Goal: Task Accomplishment & Management: Manage account settings

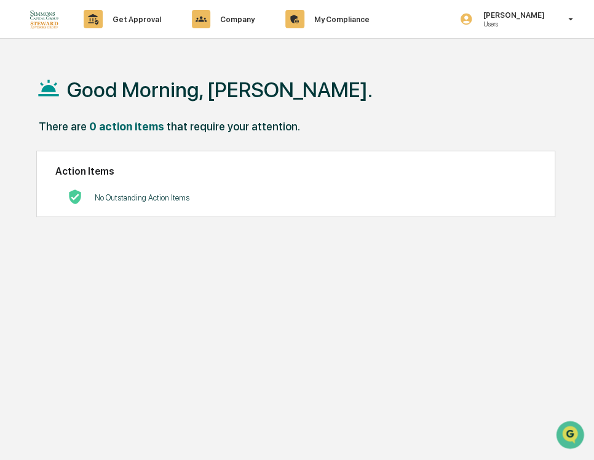
click at [297, 68] on div "Good Morning, [PERSON_NAME]." at bounding box center [303, 89] width 534 height 62
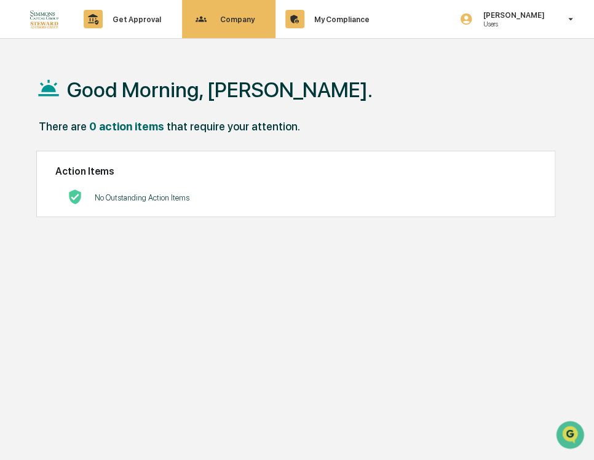
click at [239, 21] on p "Company" at bounding box center [235, 19] width 50 height 9
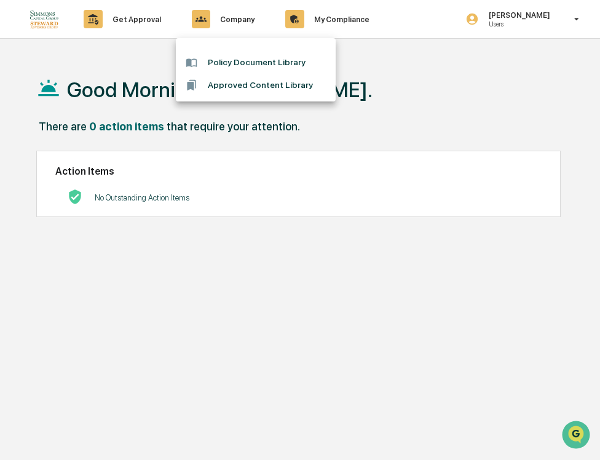
click at [313, 19] on div at bounding box center [300, 230] width 600 height 460
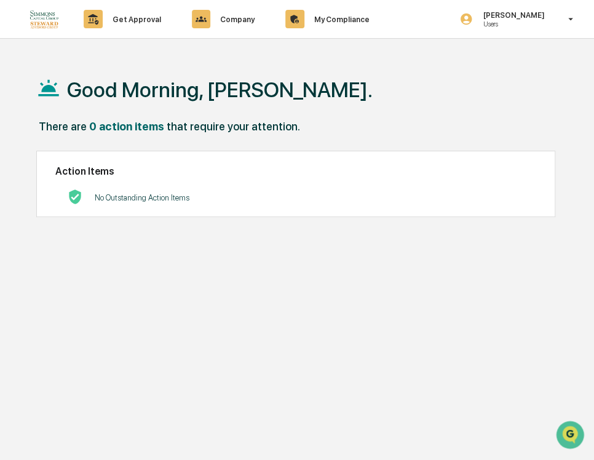
click at [226, 312] on div "Good Morning, [PERSON_NAME]. There are 0 action items that require your attenti…" at bounding box center [303, 288] width 571 height 460
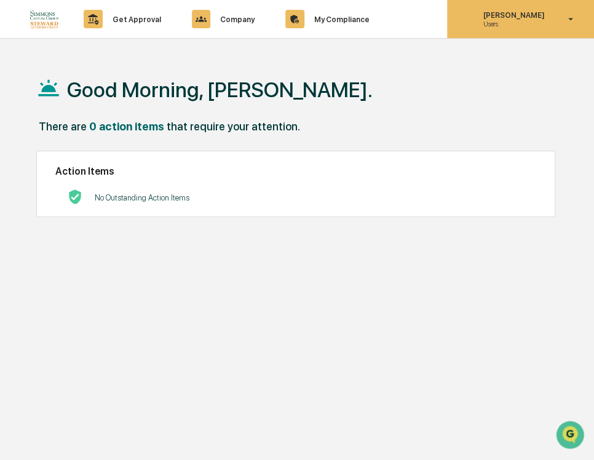
click at [510, 22] on p "Users" at bounding box center [511, 24] width 77 height 9
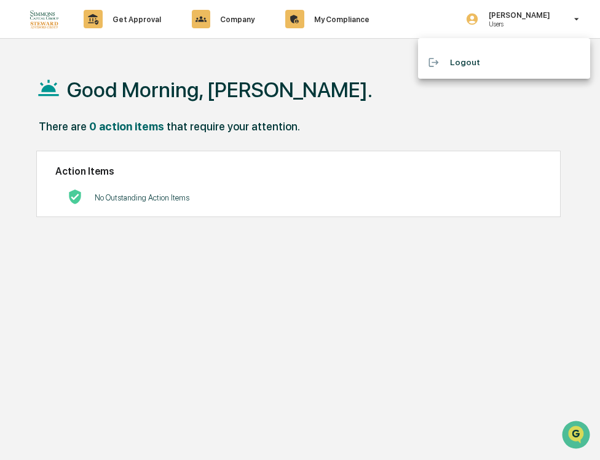
click at [576, 21] on div at bounding box center [300, 230] width 600 height 460
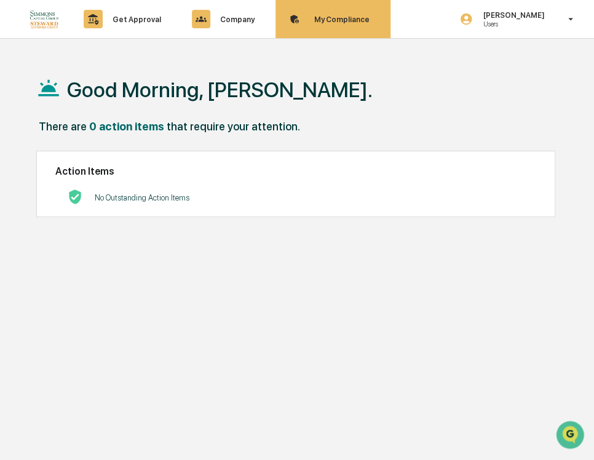
click at [325, 25] on div "My Compliance Data, Deadlines & Settings" at bounding box center [331, 19] width 103 height 38
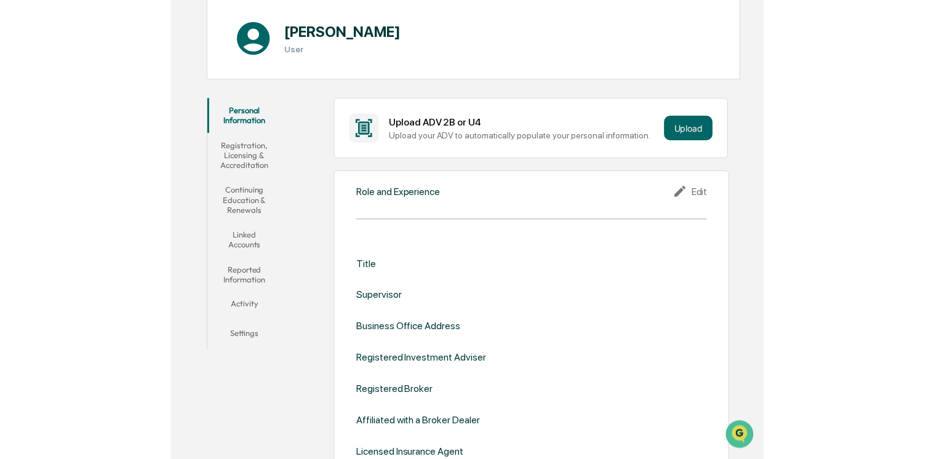
scroll to position [185, 0]
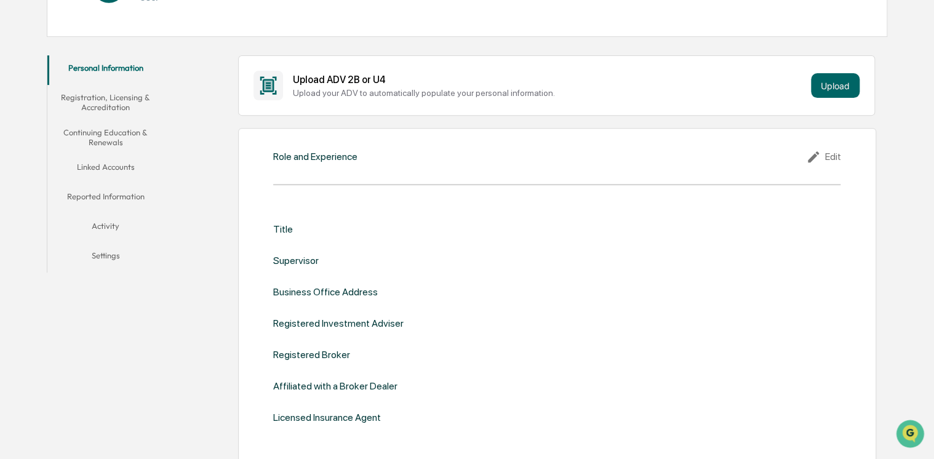
click at [103, 165] on button "Linked Accounts" at bounding box center [105, 169] width 117 height 30
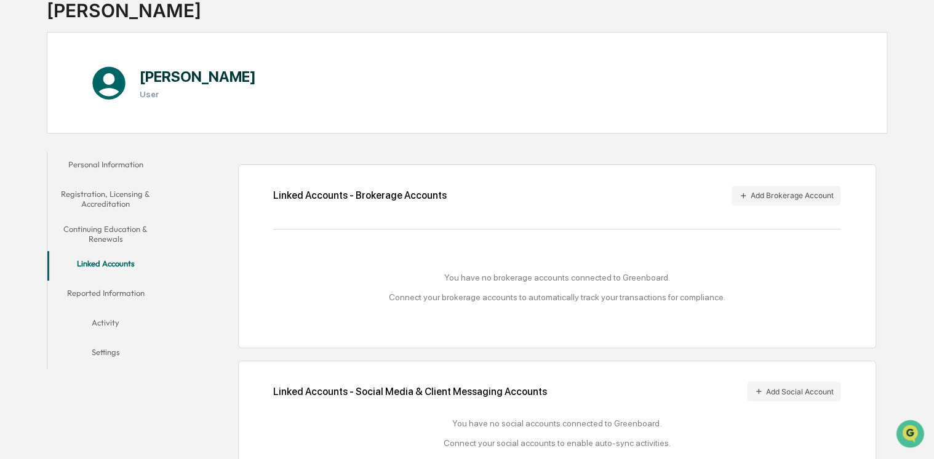
scroll to position [119, 0]
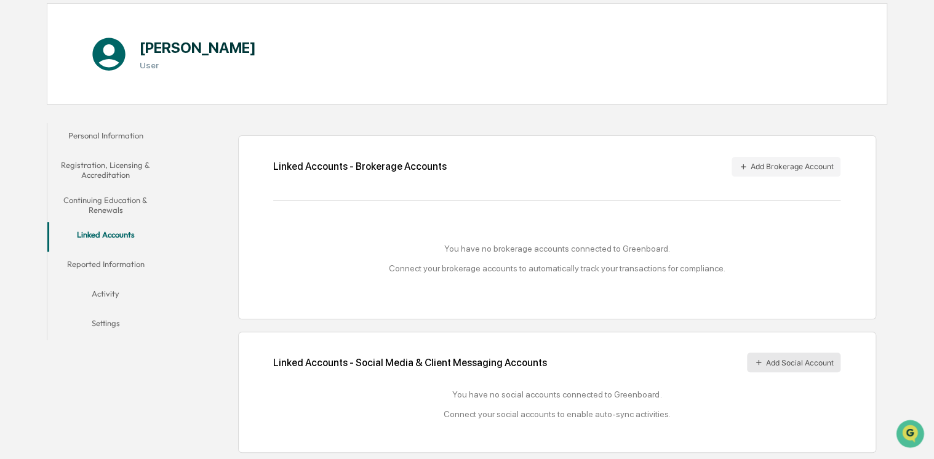
click at [593, 357] on button "Add Social Account" at bounding box center [793, 362] width 93 height 20
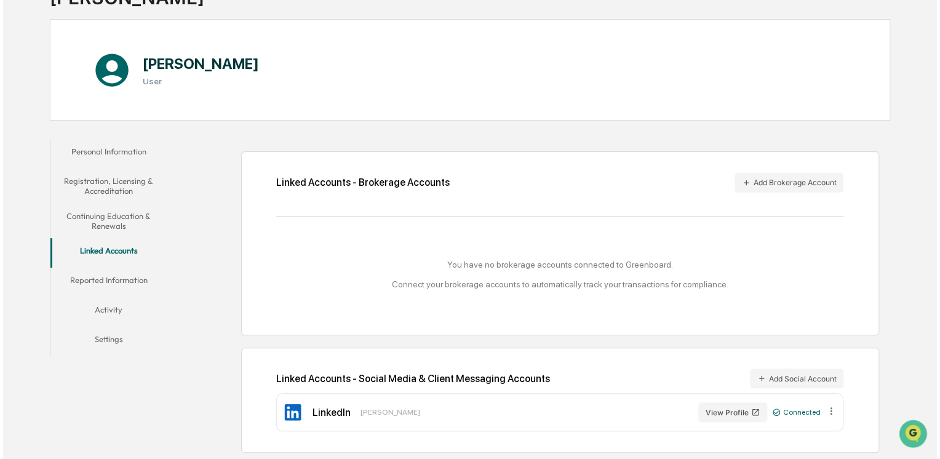
scroll to position [101, 0]
click at [568, 106] on div "[PERSON_NAME] User" at bounding box center [467, 69] width 840 height 101
click at [593, 178] on button "Add Brokerage Account" at bounding box center [785, 183] width 109 height 20
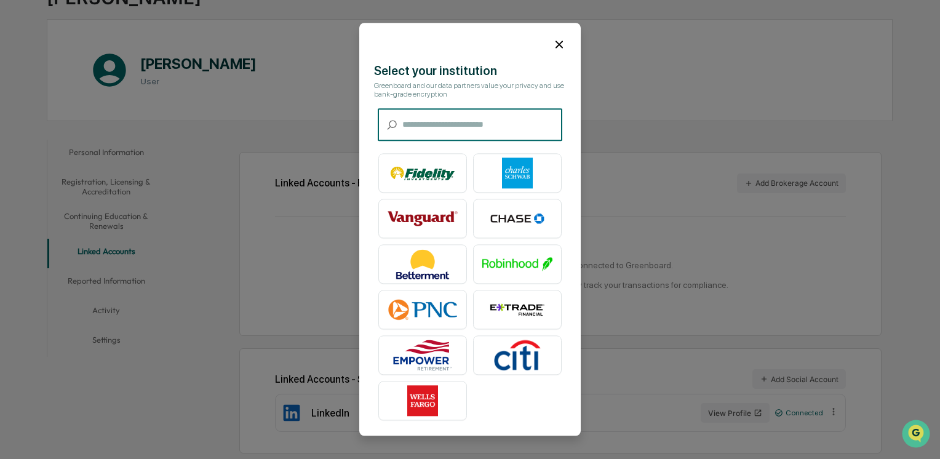
click at [439, 125] on input "text" at bounding box center [482, 125] width 160 height 33
click at [438, 125] on input "text" at bounding box center [482, 125] width 160 height 33
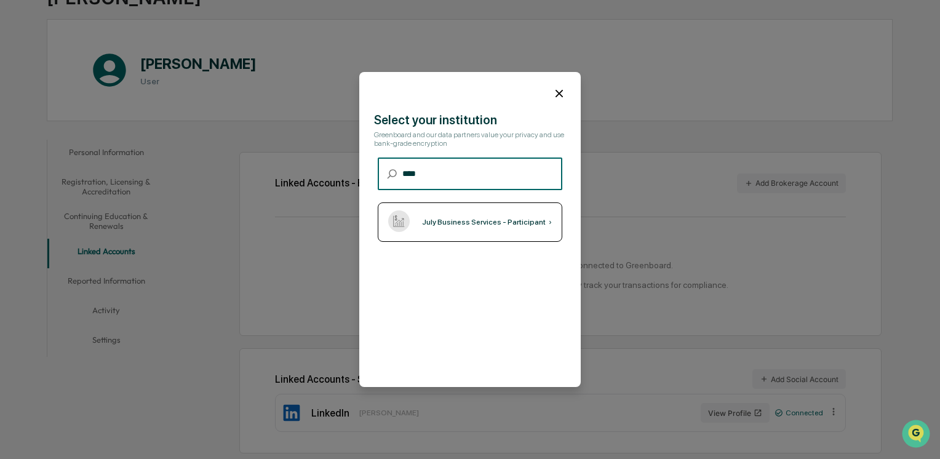
type input "****"
click at [461, 220] on div "July Business Services - Participant" at bounding box center [484, 222] width 124 height 9
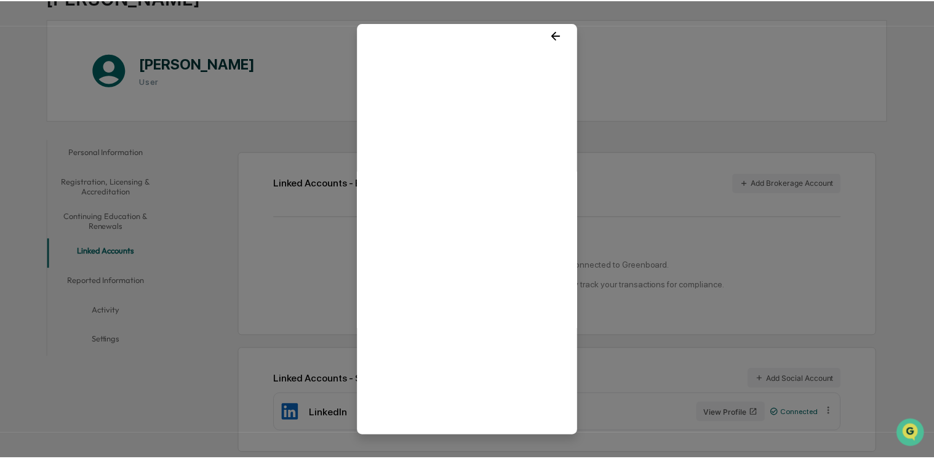
scroll to position [15, 0]
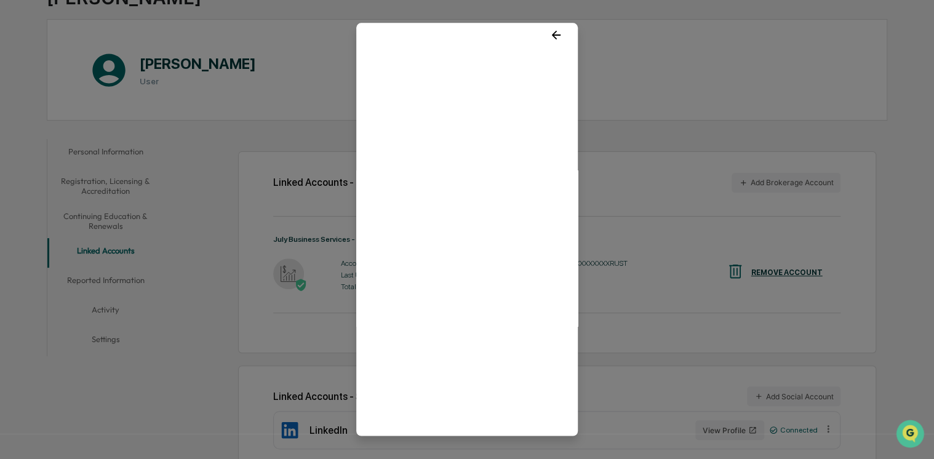
click at [400, 37] on div at bounding box center [466, 30] width 221 height 33
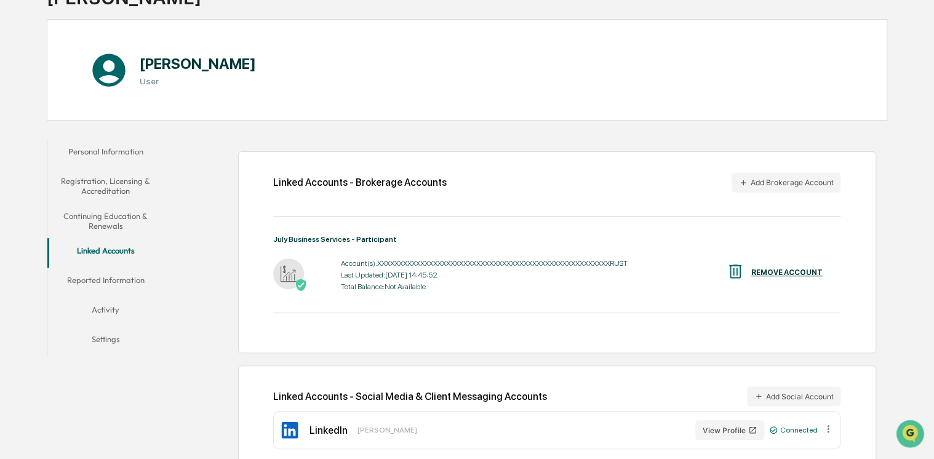
click at [593, 103] on div "Home Employee Roster [PERSON_NAME] [PERSON_NAME] [PERSON_NAME] User Personal In…" at bounding box center [467, 217] width 934 height 519
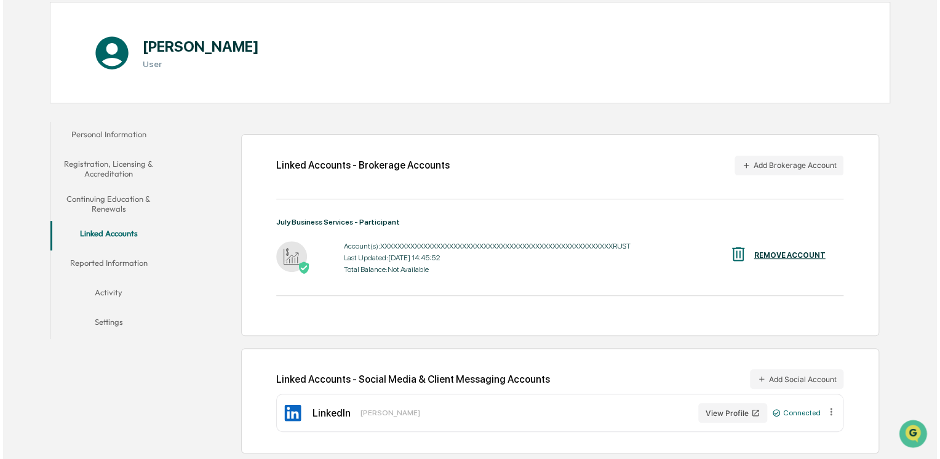
scroll to position [0, 0]
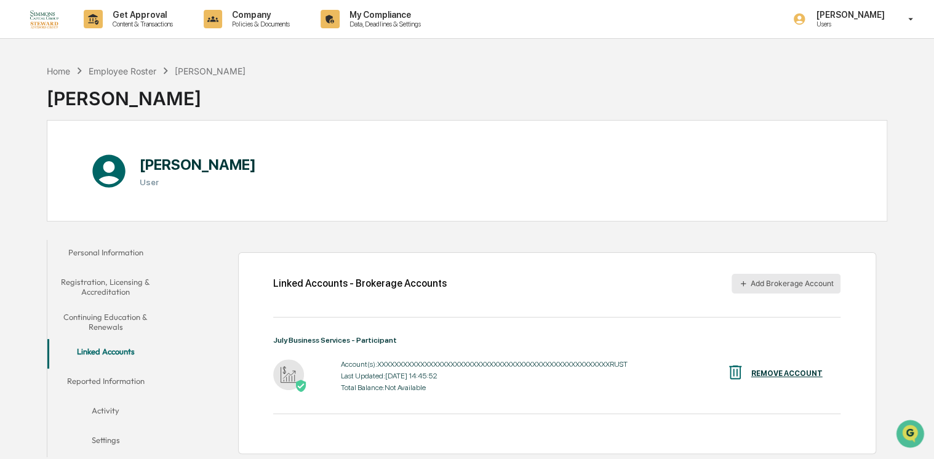
click at [593, 280] on button "Add Brokerage Account" at bounding box center [785, 284] width 109 height 20
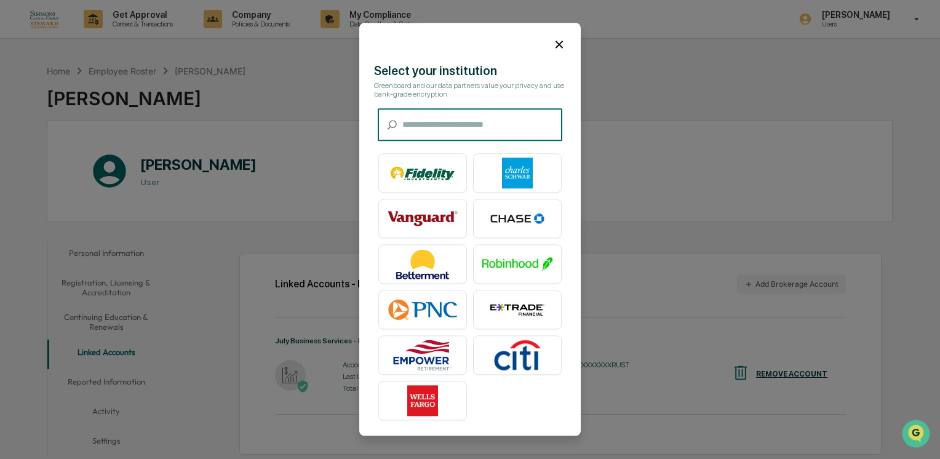
drag, startPoint x: 479, startPoint y: 141, endPoint x: 474, endPoint y: 134, distance: 8.9
click at [477, 140] on input "text" at bounding box center [482, 125] width 160 height 33
click at [474, 134] on input "text" at bounding box center [482, 125] width 160 height 33
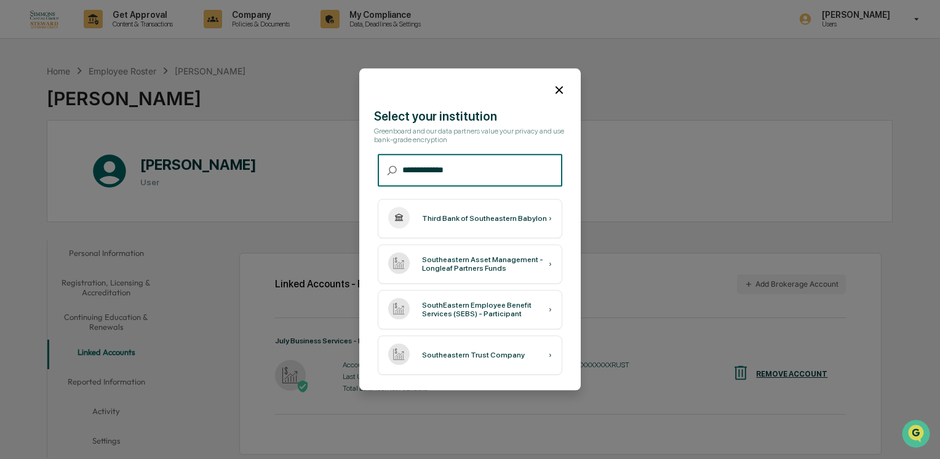
type input "**********"
click at [474, 131] on div "Greenboard and our data partners value your privacy and use bank-grade encrypti…" at bounding box center [470, 135] width 192 height 17
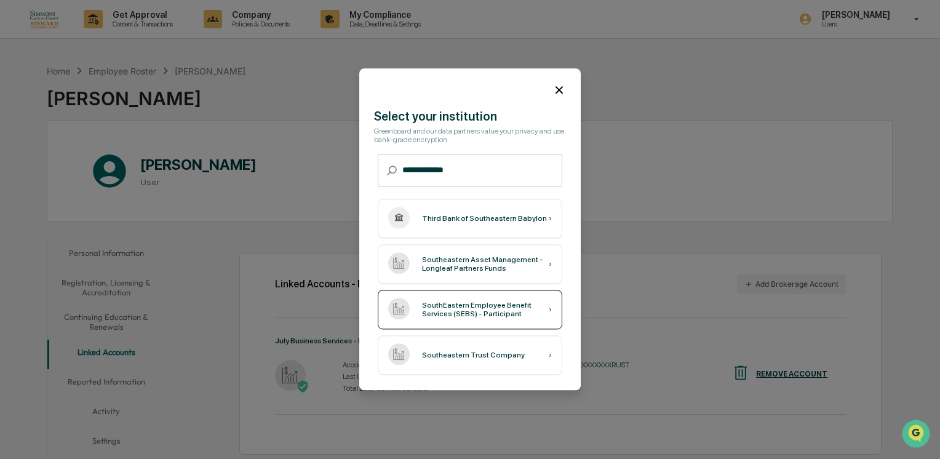
click at [485, 303] on div "SouthEastern Employee Benefit Services (SEBS) - Participant" at bounding box center [485, 309] width 127 height 17
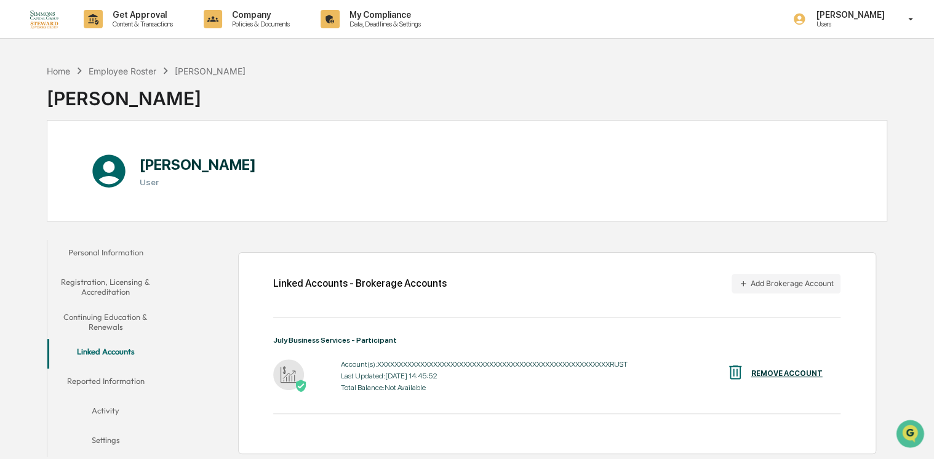
click at [381, 196] on div "[PERSON_NAME] User" at bounding box center [467, 170] width 840 height 101
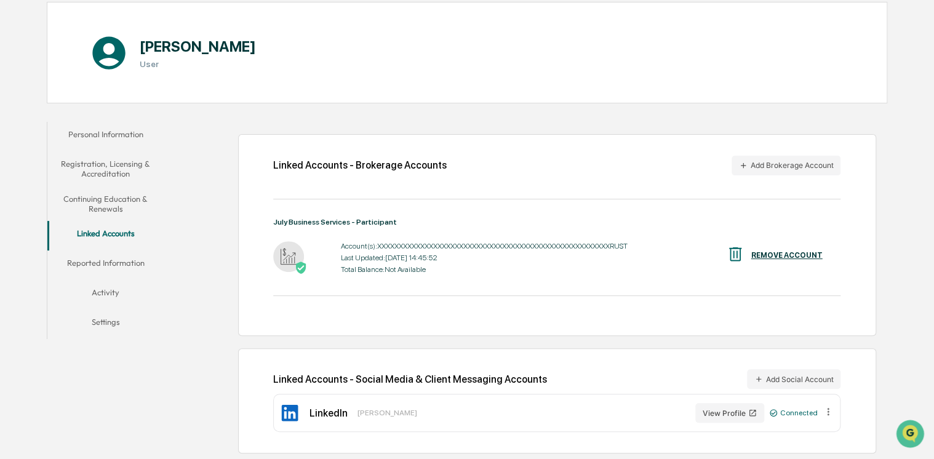
drag, startPoint x: 130, startPoint y: 400, endPoint x: 128, endPoint y: 392, distance: 7.8
click at [132, 400] on div "Personal Information Registration, Licensing & Accreditation Continuing Educati…" at bounding box center [467, 288] width 840 height 344
click at [115, 235] on button "Linked Accounts" at bounding box center [105, 236] width 117 height 30
click at [448, 90] on div "[PERSON_NAME] User" at bounding box center [467, 52] width 840 height 101
click at [593, 228] on div "Home Employee Roster [PERSON_NAME] [PERSON_NAME] [PERSON_NAME] User Personal In…" at bounding box center [467, 199] width 934 height 519
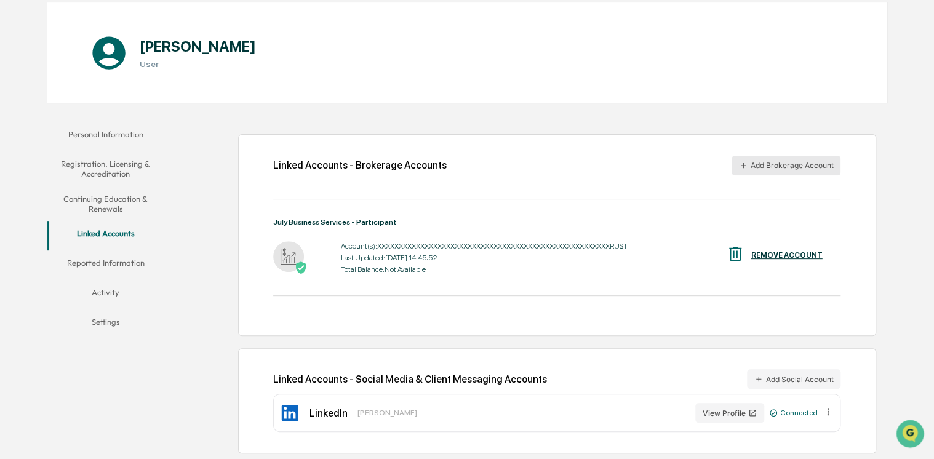
click at [593, 164] on button "Add Brokerage Account" at bounding box center [785, 166] width 109 height 20
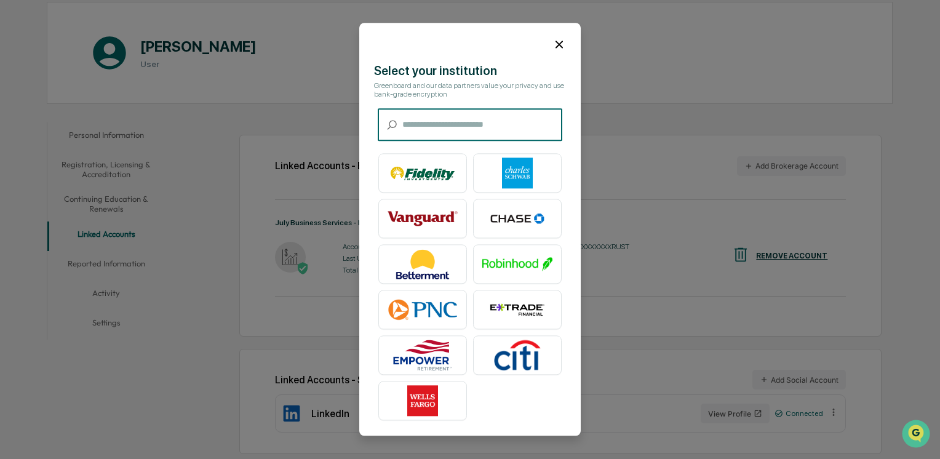
click at [431, 127] on input "text" at bounding box center [482, 125] width 160 height 33
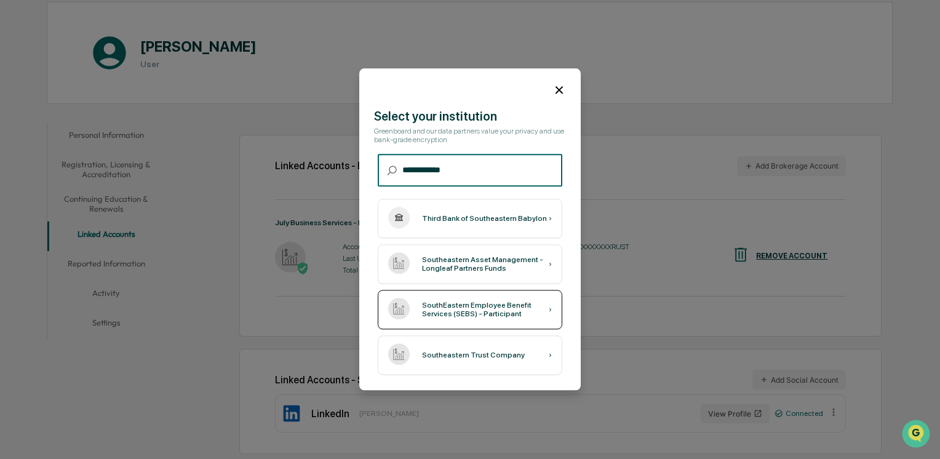
type input "**********"
click at [460, 309] on div "SouthEastern Employee Benefit Services (SEBS) - Participant" at bounding box center [485, 309] width 127 height 17
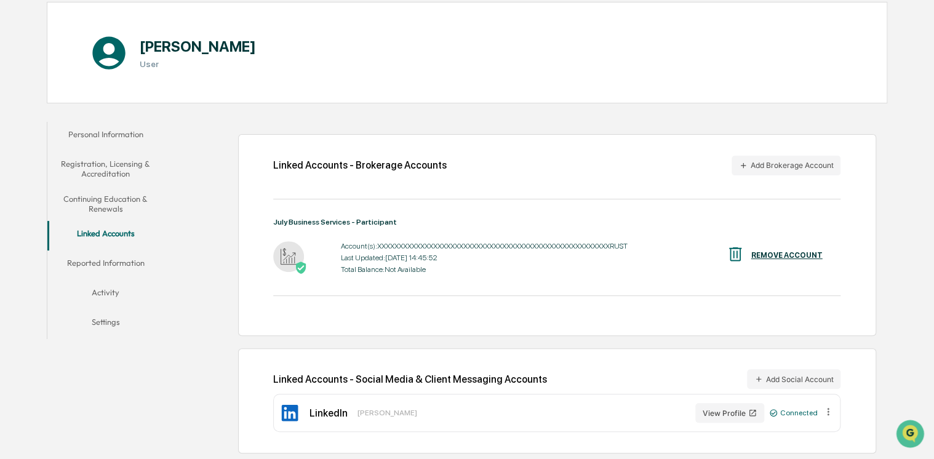
click at [354, 58] on div "[PERSON_NAME] User" at bounding box center [467, 52] width 840 height 101
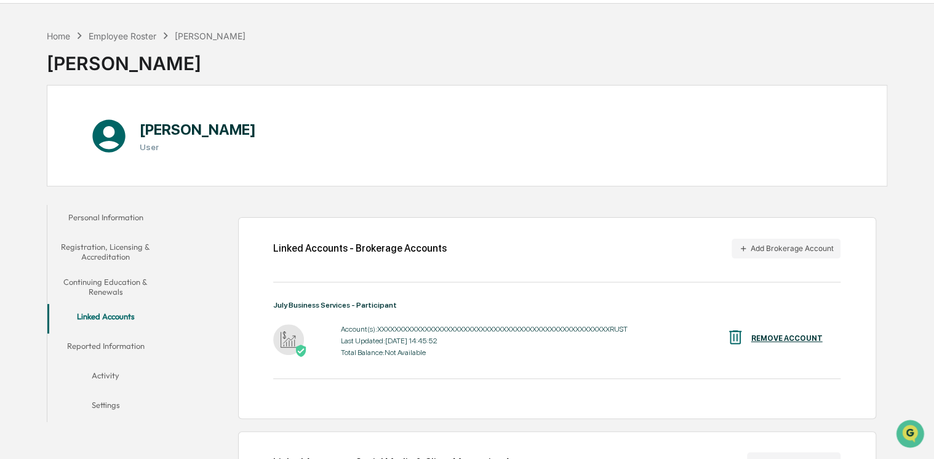
scroll to position [0, 0]
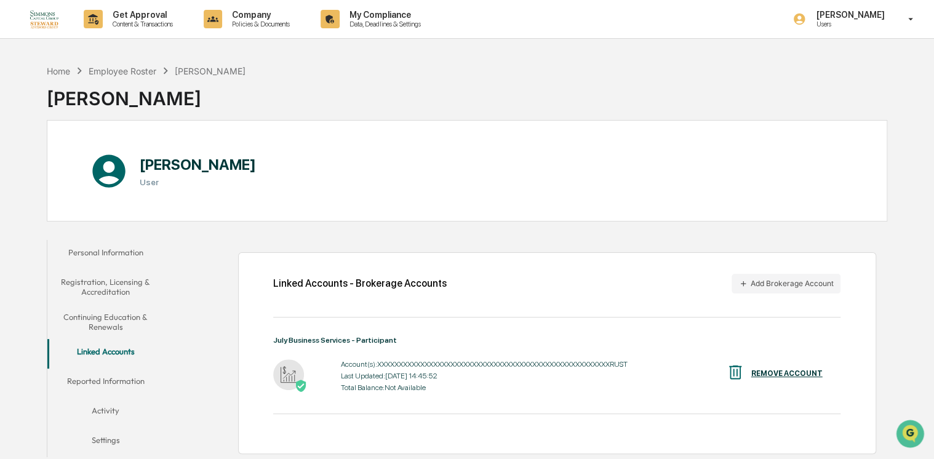
click at [499, 75] on div "Home Employee Roster [PERSON_NAME] [PERSON_NAME]" at bounding box center [467, 89] width 840 height 62
click at [113, 252] on button "Personal Information" at bounding box center [105, 255] width 117 height 30
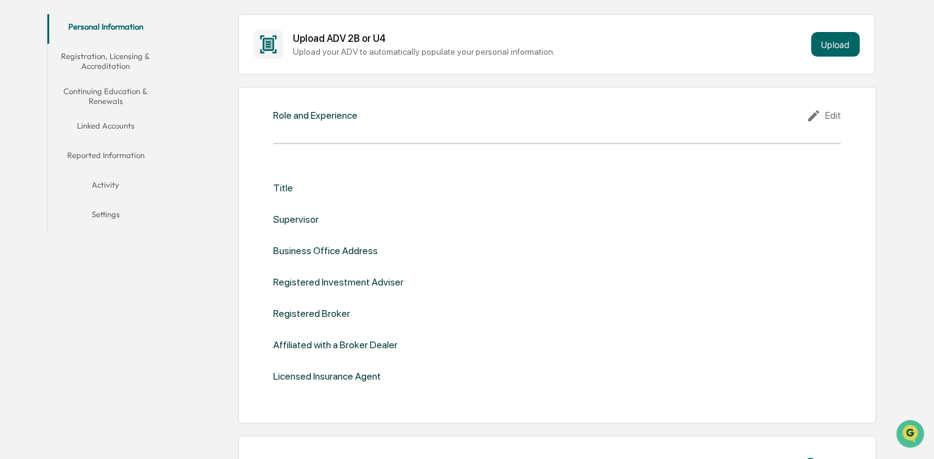
scroll to position [246, 0]
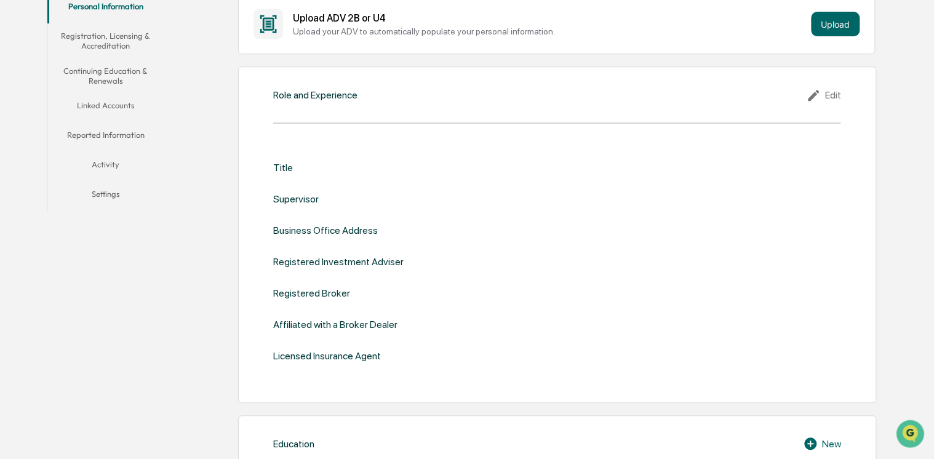
click at [593, 96] on icon at bounding box center [815, 95] width 18 height 15
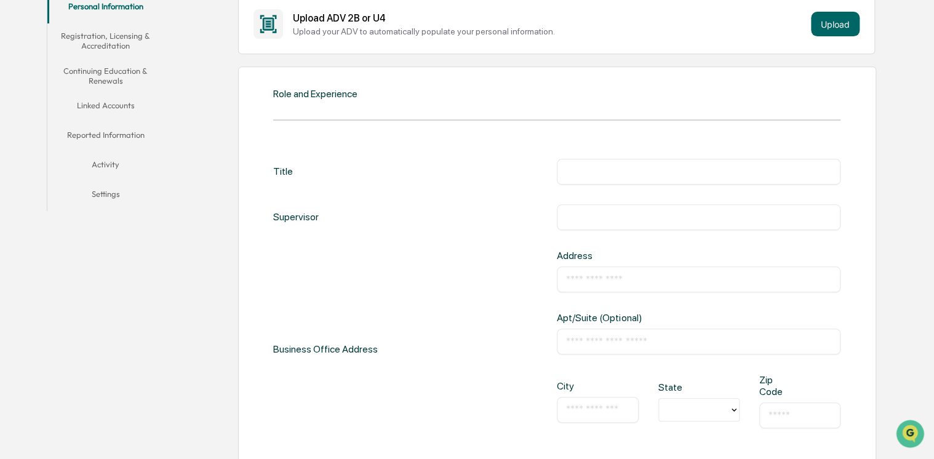
click at [593, 175] on input "text" at bounding box center [698, 171] width 265 height 12
type input "**********"
click at [593, 211] on input "text" at bounding box center [698, 217] width 265 height 12
type input "**********"
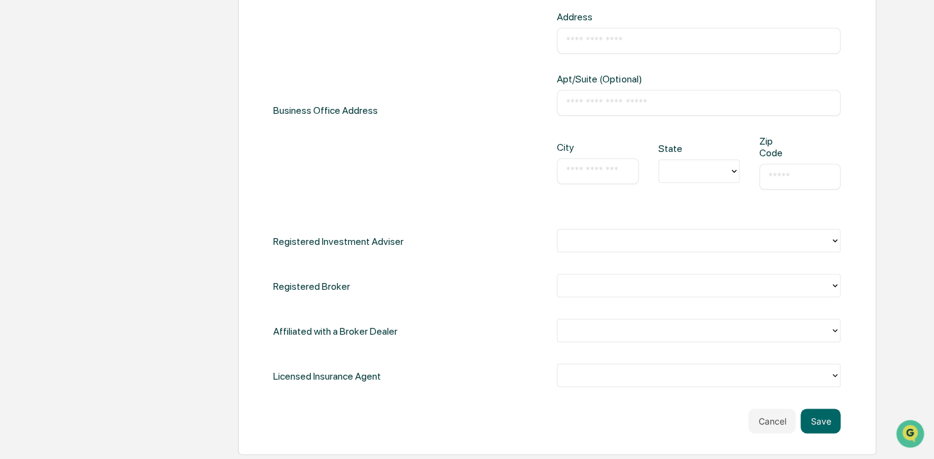
scroll to position [492, 0]
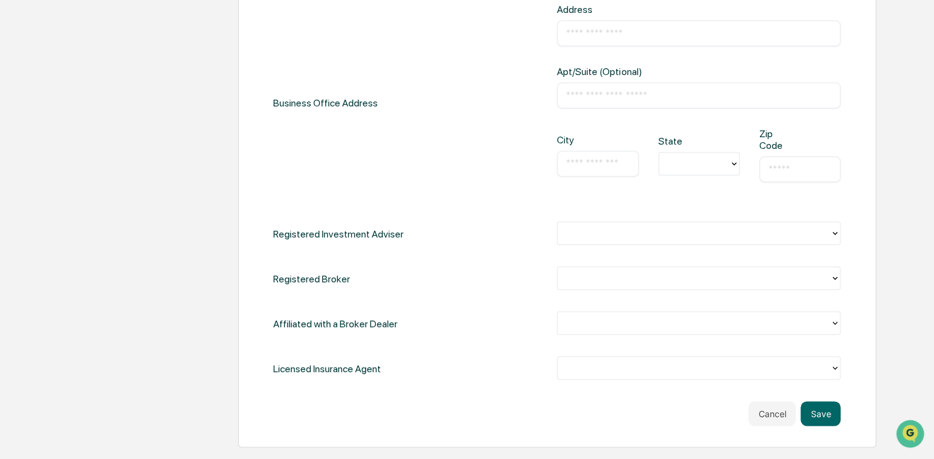
click at [584, 95] on input "text" at bounding box center [698, 95] width 265 height 12
type input "**********"
type input "********"
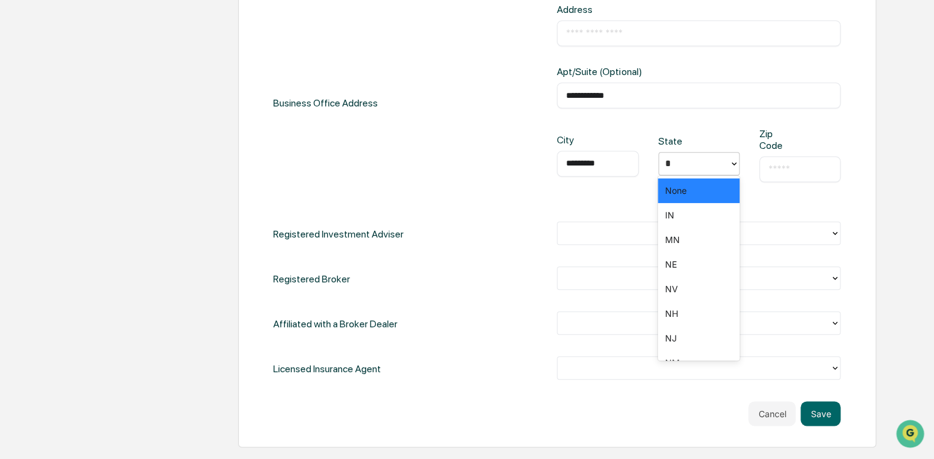
type input "**"
click at [593, 164] on input "text" at bounding box center [799, 169] width 63 height 12
type input "*****"
click at [437, 381] on div "**********" at bounding box center [556, 170] width 567 height 514
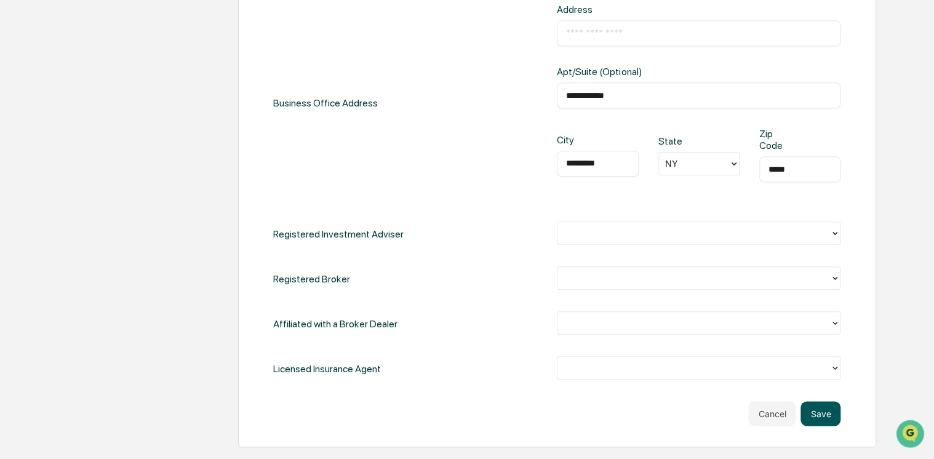
click at [593, 418] on button "Save" at bounding box center [820, 413] width 40 height 25
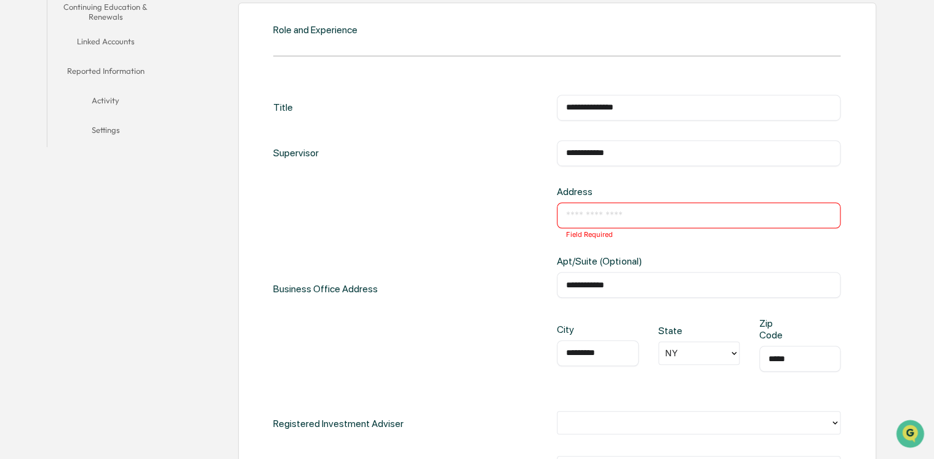
scroll to position [308, 0]
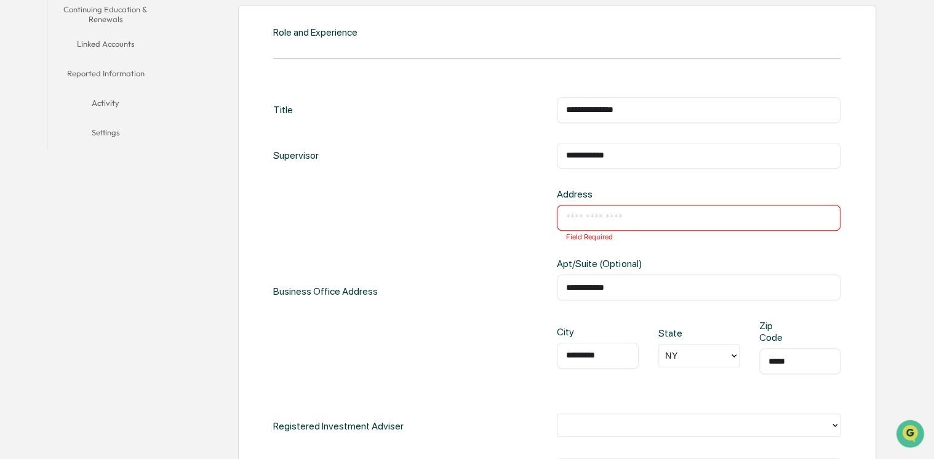
click at [588, 215] on input "text" at bounding box center [698, 218] width 265 height 12
type input "**********"
click at [593, 260] on div "Apt/Suite (Optional)" at bounding box center [621, 264] width 128 height 12
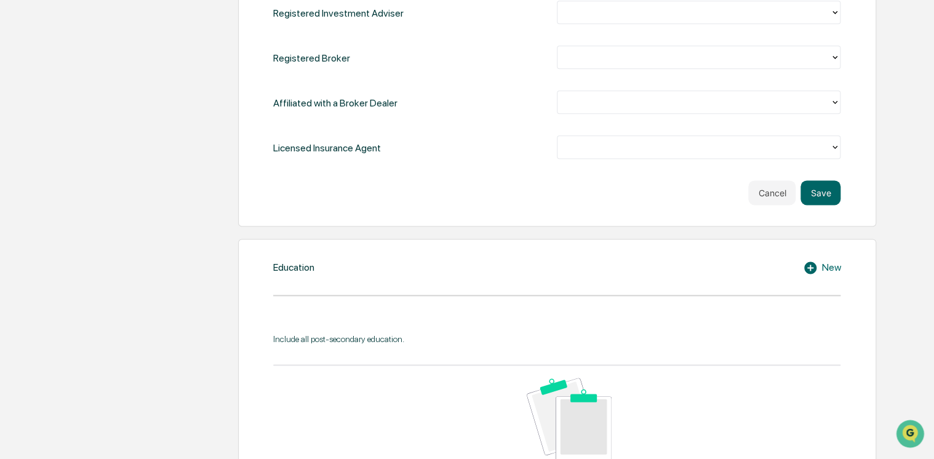
scroll to position [738, 0]
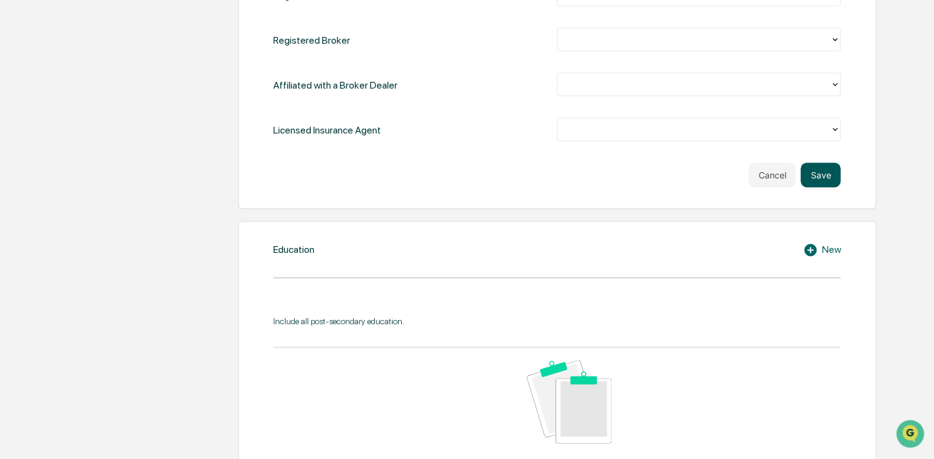
click at [593, 178] on button "Save" at bounding box center [820, 174] width 40 height 25
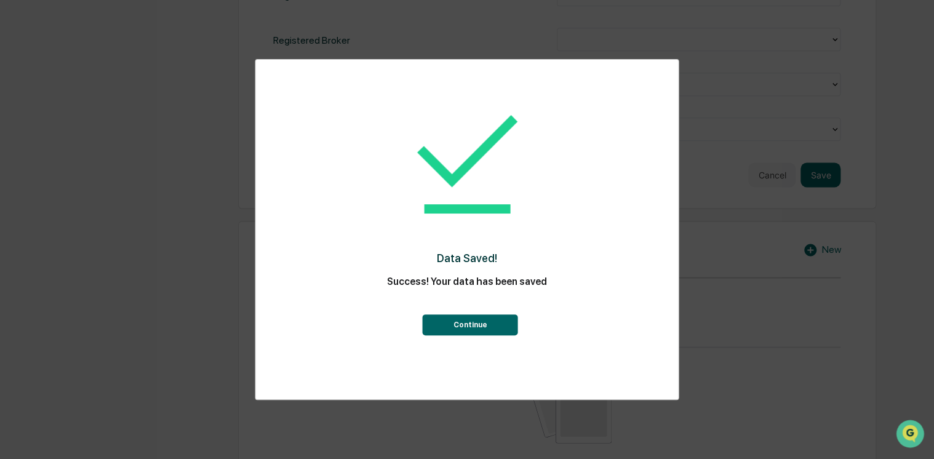
click at [458, 325] on button "Continue" at bounding box center [470, 324] width 95 height 21
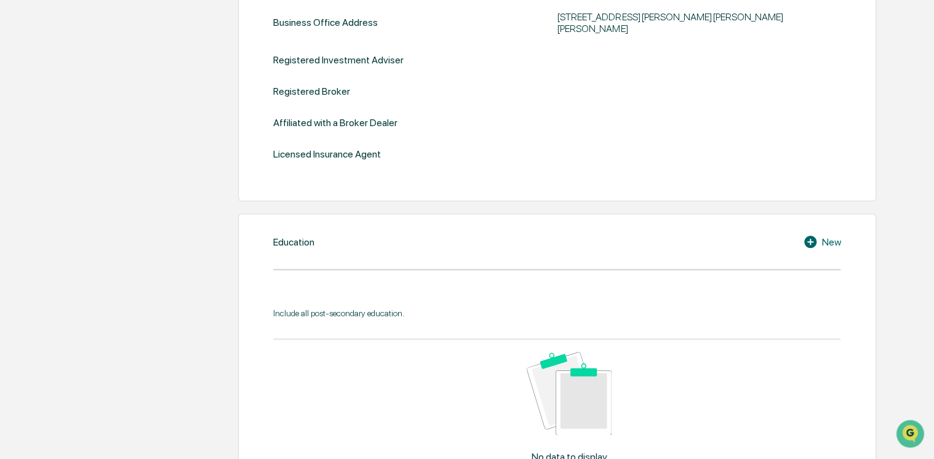
scroll to position [574, 0]
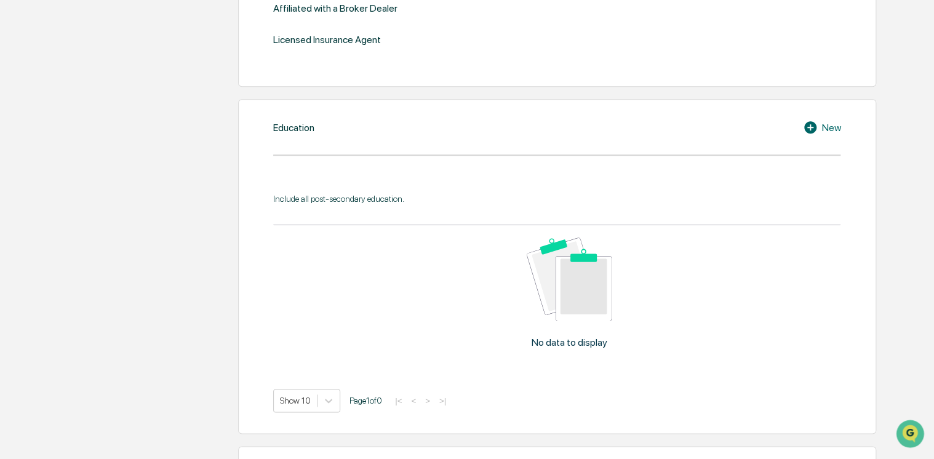
click at [593, 120] on div "New" at bounding box center [822, 127] width 38 height 15
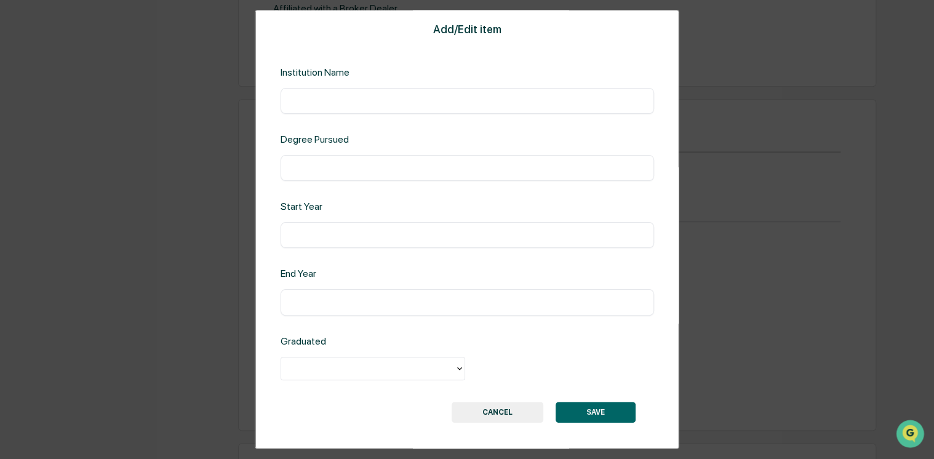
click at [443, 98] on input "text" at bounding box center [466, 101] width 355 height 12
type input "**********"
type input "*"
type input "**********"
type input "****"
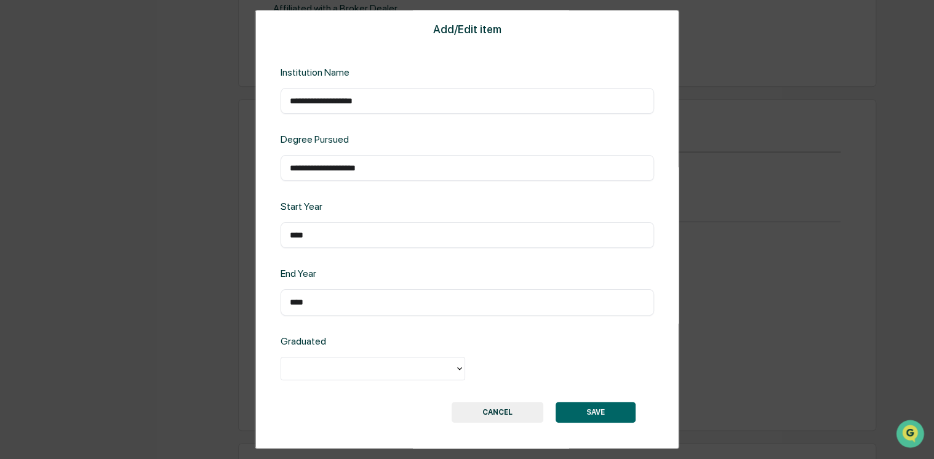
type input "****"
click at [341, 370] on div at bounding box center [367, 368] width 161 height 14
click at [319, 396] on div "Yes" at bounding box center [372, 396] width 185 height 25
click at [587, 413] on button "SAVE" at bounding box center [595, 412] width 80 height 21
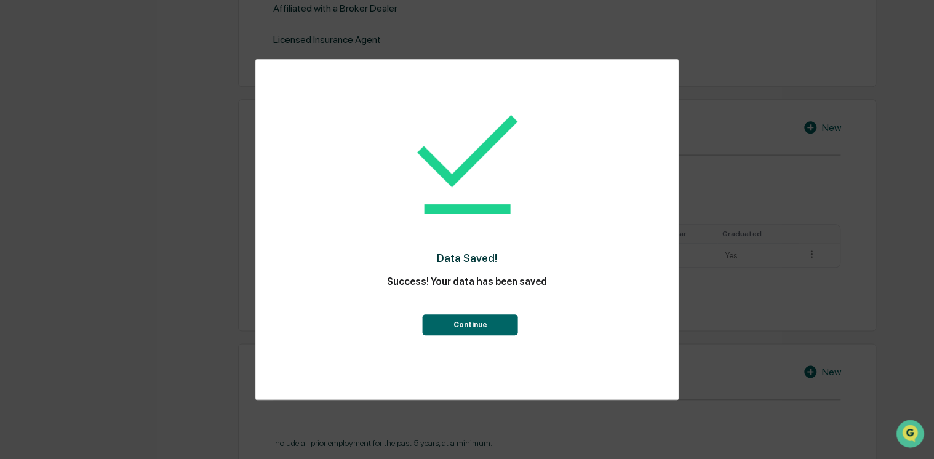
click at [458, 319] on button "Continue" at bounding box center [470, 324] width 95 height 21
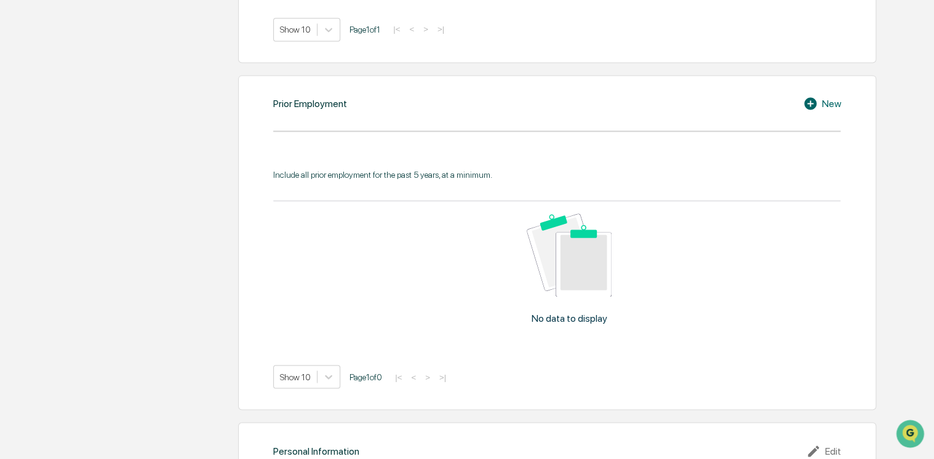
scroll to position [881, 0]
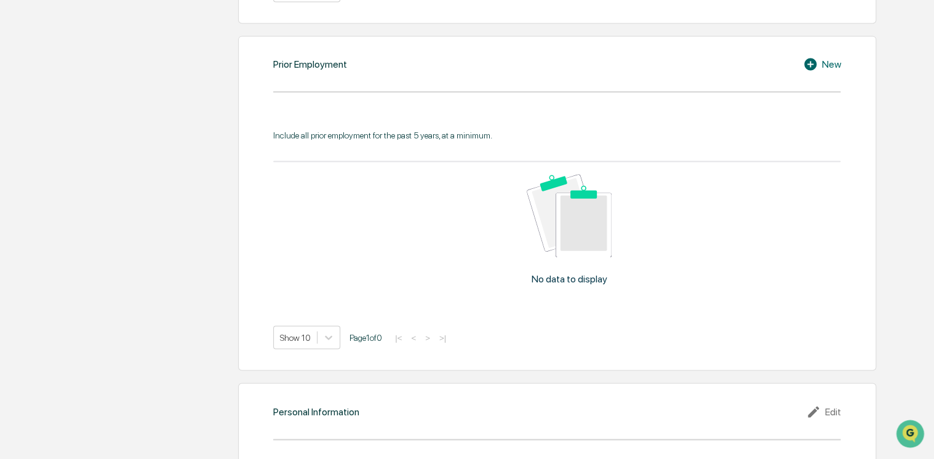
click at [593, 57] on icon at bounding box center [812, 64] width 18 height 15
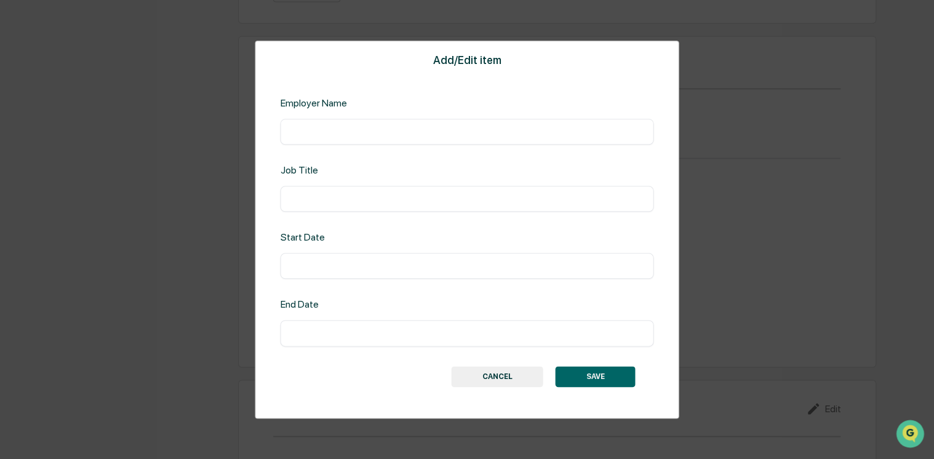
click at [360, 132] on input "text" at bounding box center [466, 131] width 355 height 12
type input "**********"
type input "*"
type input "*******"
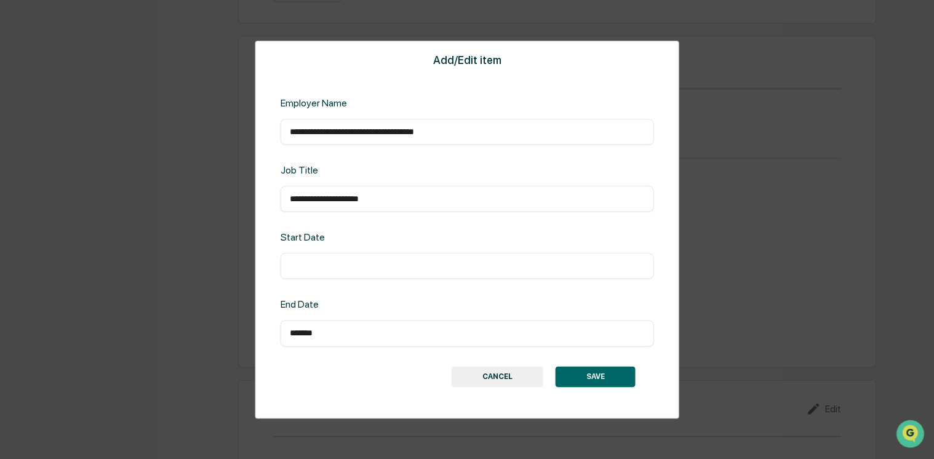
click at [303, 264] on input "text" at bounding box center [466, 266] width 355 height 12
type input "*******"
click at [593, 373] on button "SAVE" at bounding box center [595, 376] width 80 height 21
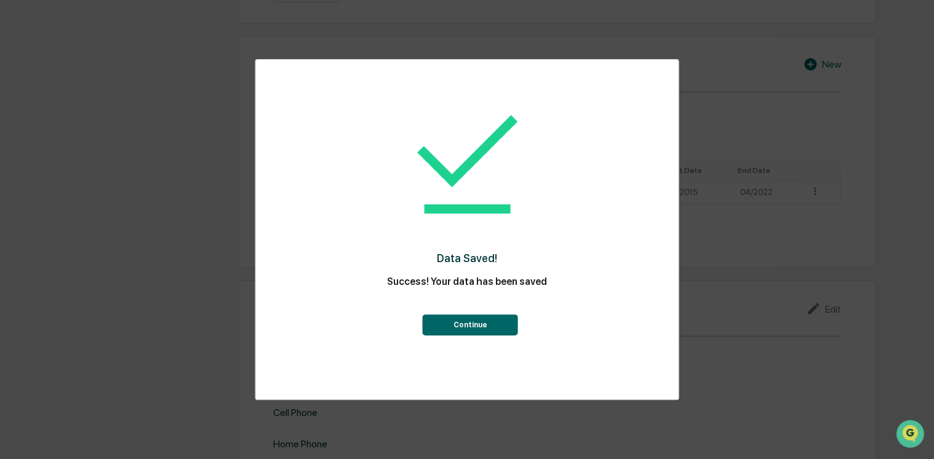
click at [475, 323] on button "Continue" at bounding box center [470, 324] width 95 height 21
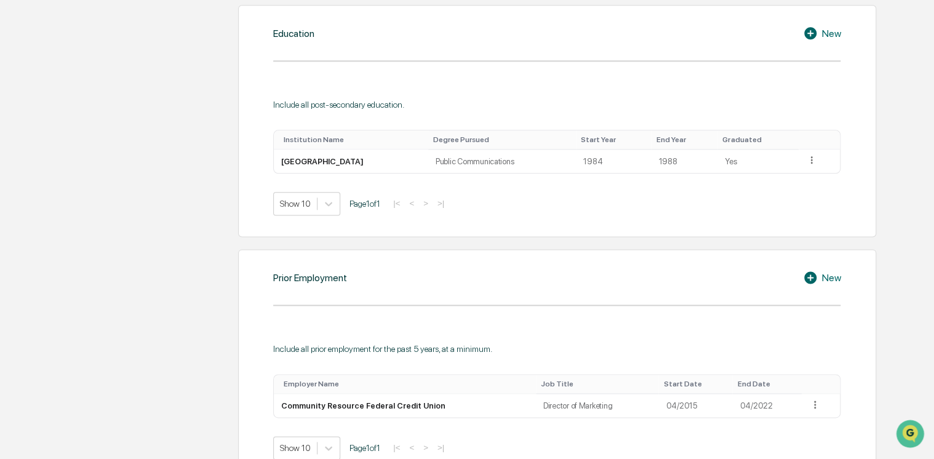
scroll to position [820, 0]
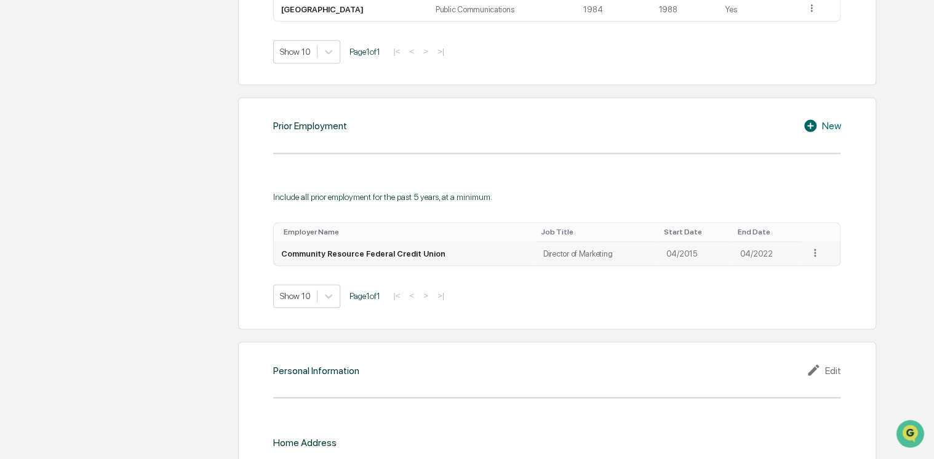
click at [593, 248] on icon at bounding box center [815, 251] width 2 height 7
click at [593, 260] on div "Edit" at bounding box center [799, 270] width 39 height 20
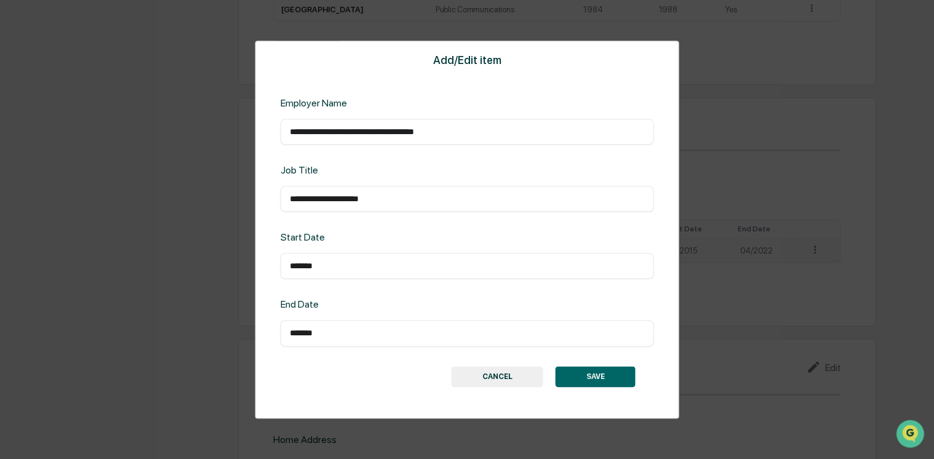
click at [299, 265] on input "*******" at bounding box center [466, 266] width 355 height 12
type input "*******"
click at [593, 370] on button "SAVE" at bounding box center [595, 376] width 80 height 21
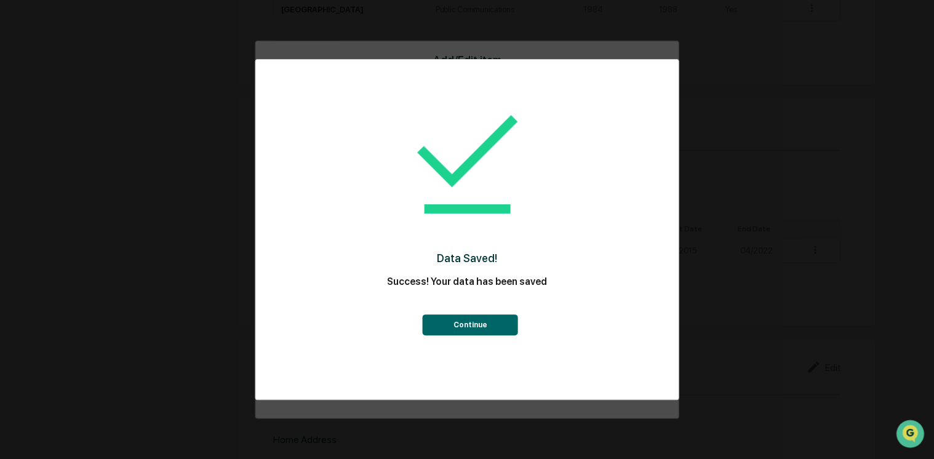
click at [467, 321] on button "Continue" at bounding box center [470, 324] width 95 height 21
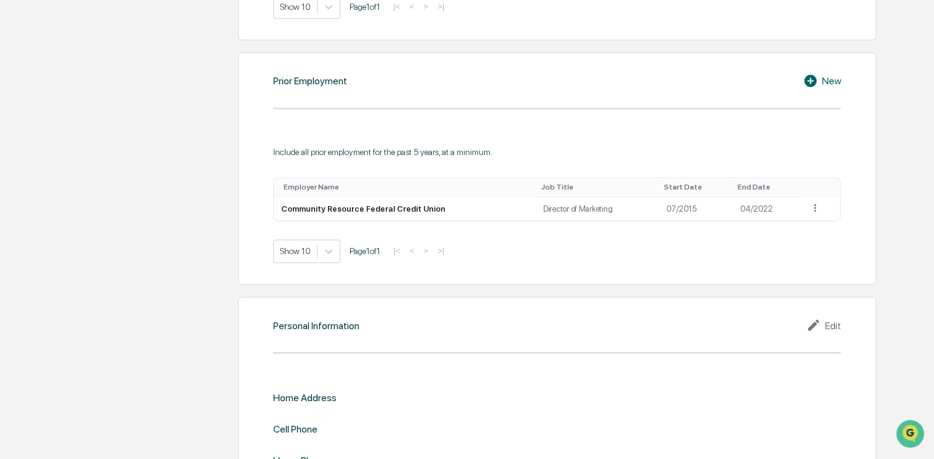
scroll to position [907, 0]
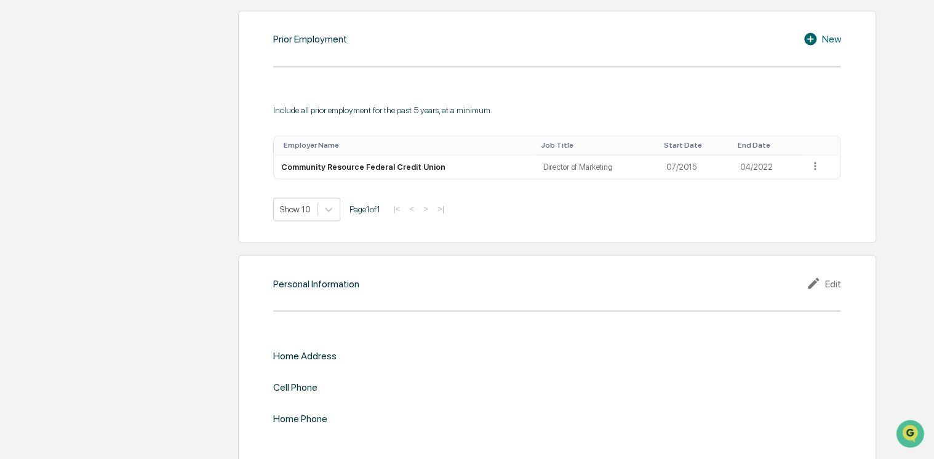
click at [593, 276] on div "Edit" at bounding box center [823, 283] width 34 height 15
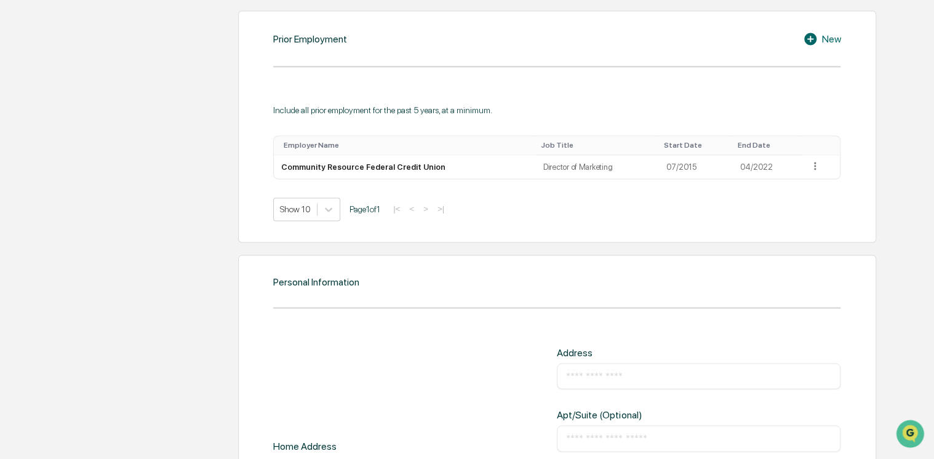
click at [593, 370] on input "text" at bounding box center [698, 376] width 265 height 12
type input "**********"
type input "**"
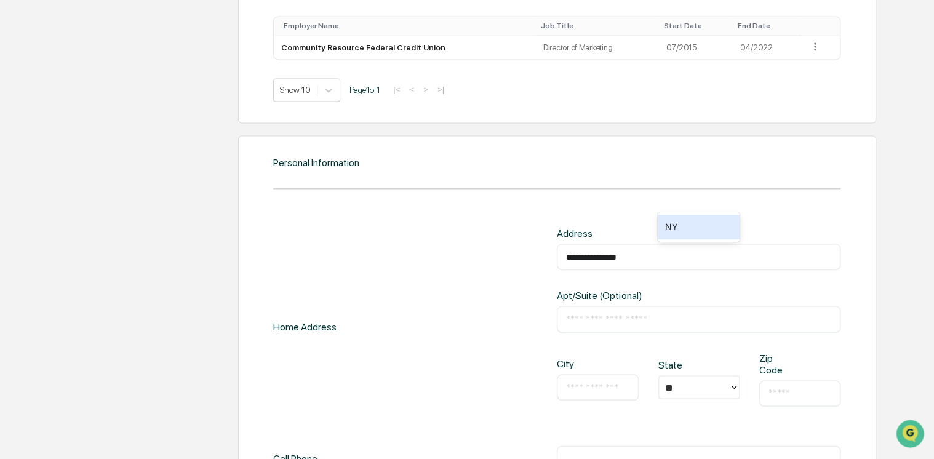
scroll to position [1142, 0]
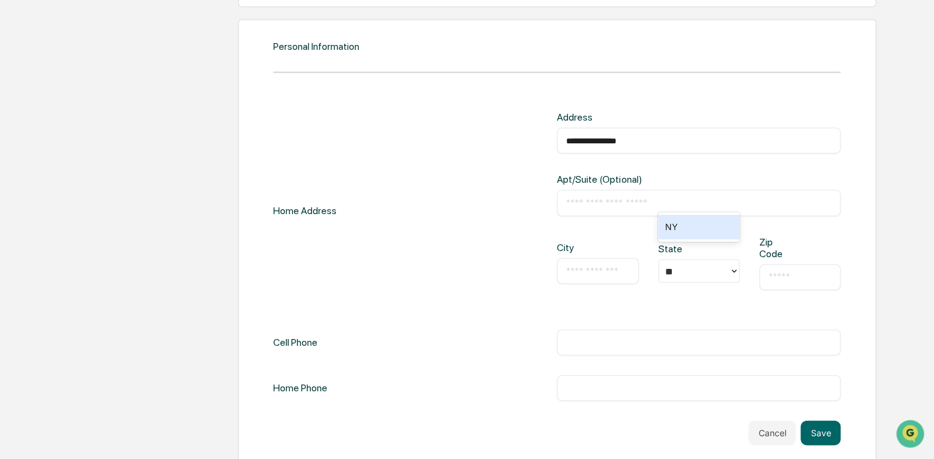
click at [590, 264] on input "text" at bounding box center [597, 270] width 63 height 12
type input "**********"
drag, startPoint x: 785, startPoint y: 266, endPoint x: 716, endPoint y: 271, distance: 68.4
click at [593, 271] on div "**********" at bounding box center [699, 273] width 284 height 74
type input "*****"
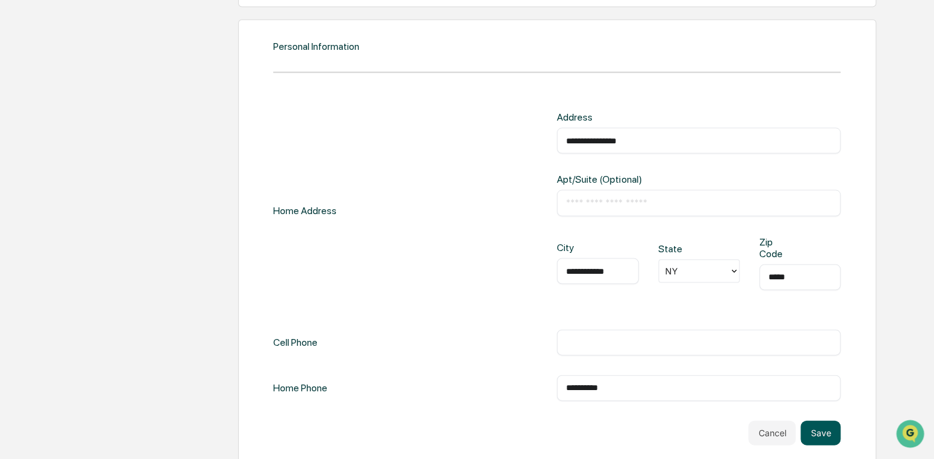
type input "**********"
click at [593, 420] on button "Save" at bounding box center [820, 432] width 40 height 25
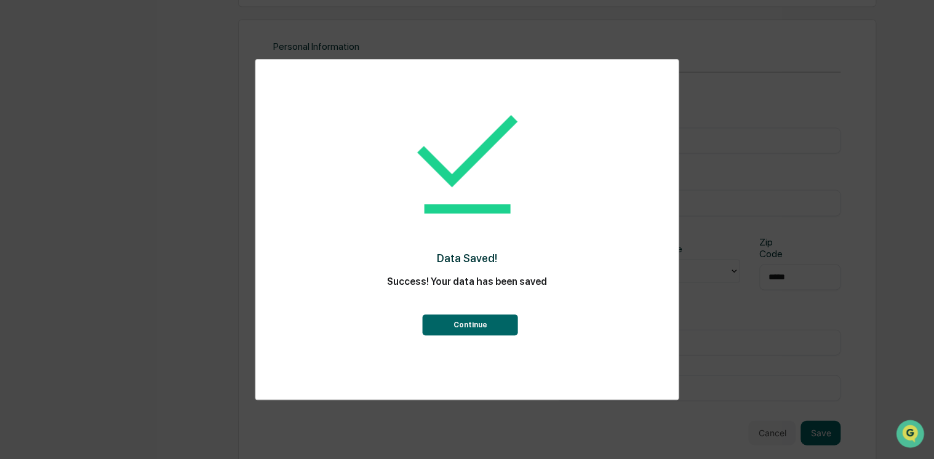
click at [480, 329] on button "Continue" at bounding box center [470, 324] width 95 height 21
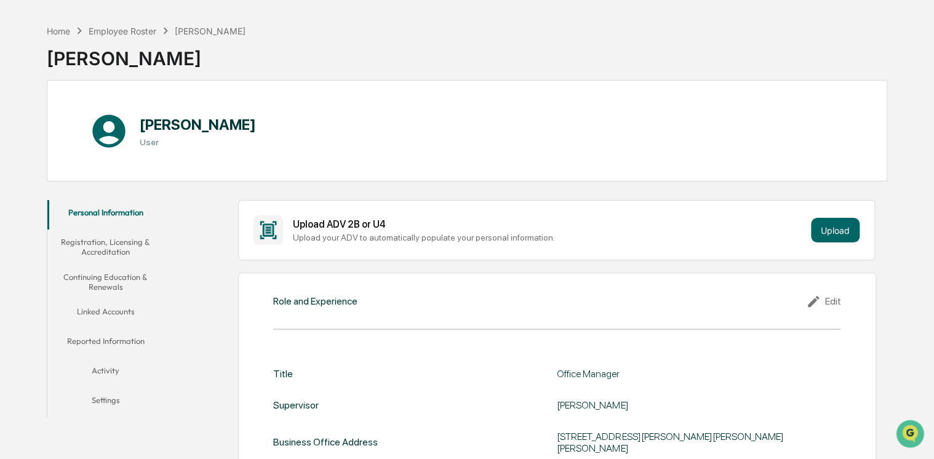
scroll to position [62, 0]
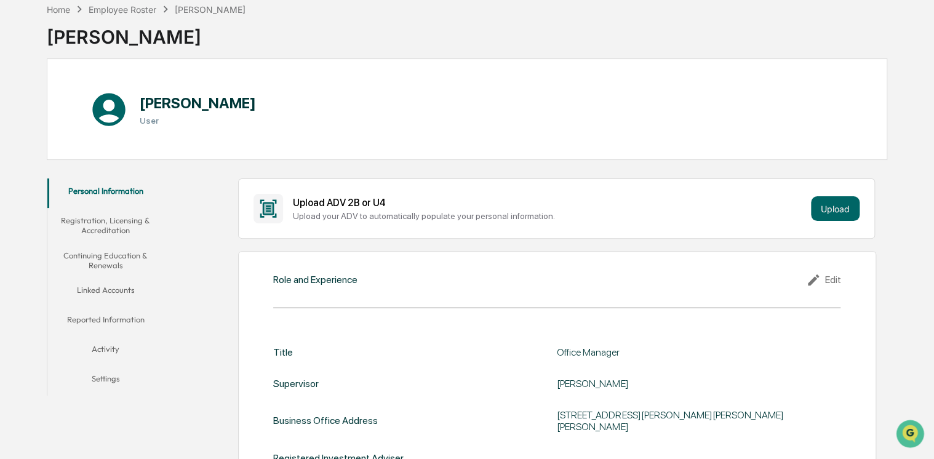
click at [132, 220] on button "Registration, Licensing & Accreditation" at bounding box center [105, 225] width 117 height 35
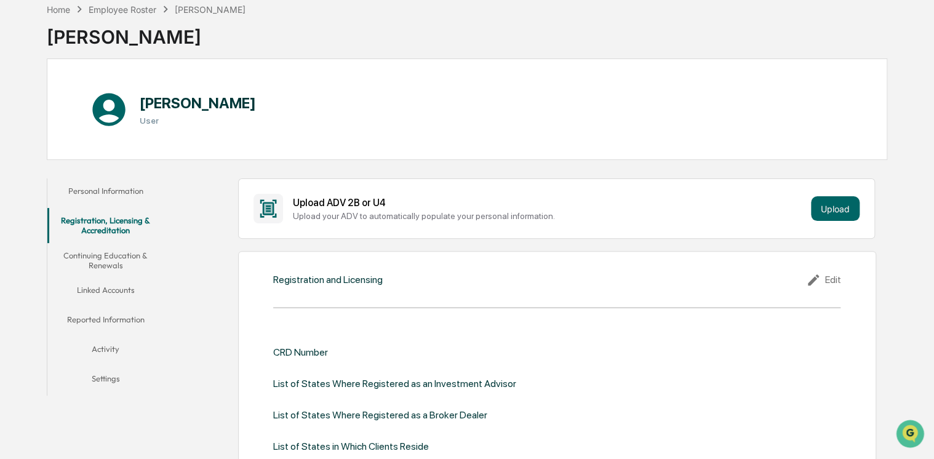
scroll to position [185, 0]
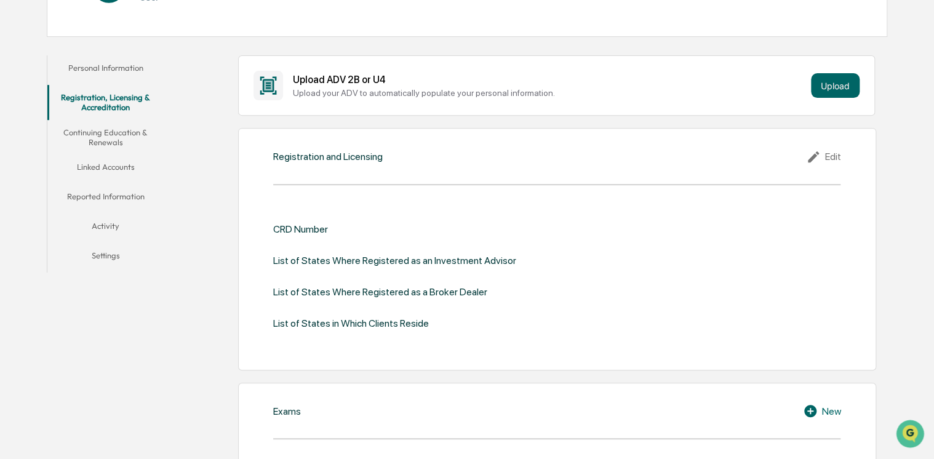
click at [593, 151] on div "Edit" at bounding box center [823, 156] width 34 height 15
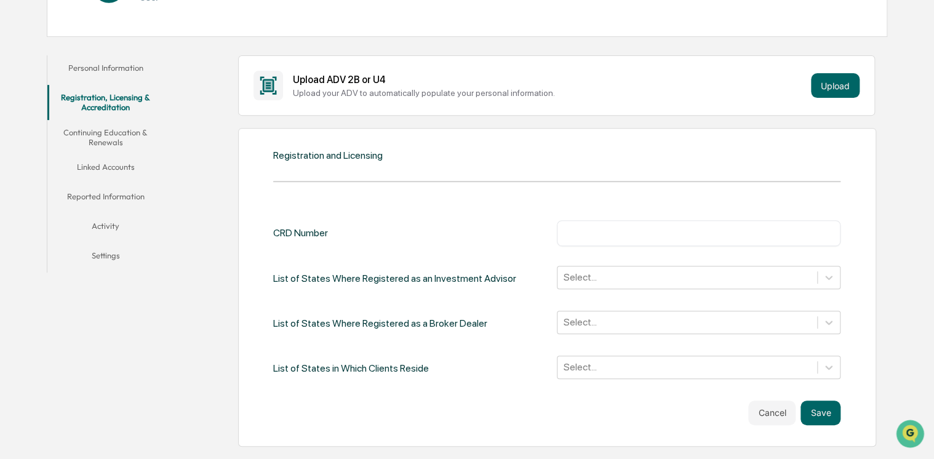
click at [593, 154] on div "Registration and Licensing" at bounding box center [556, 155] width 567 height 12
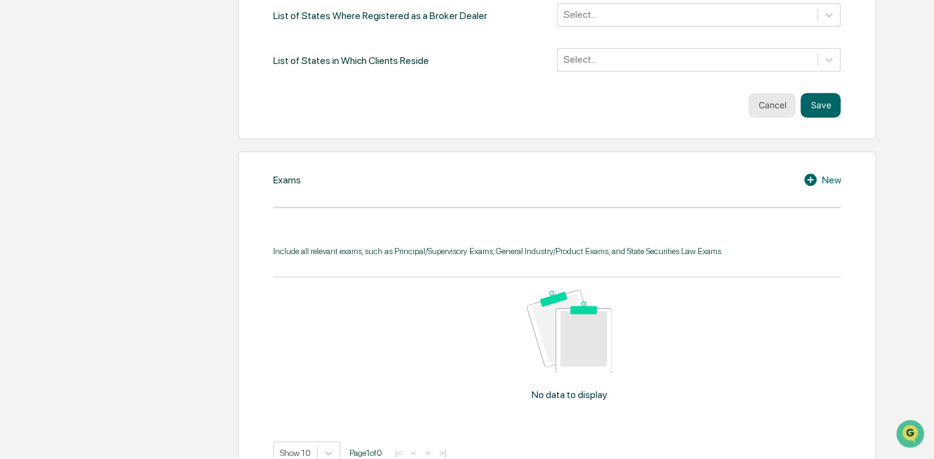
click at [593, 109] on button "Cancel" at bounding box center [771, 105] width 47 height 25
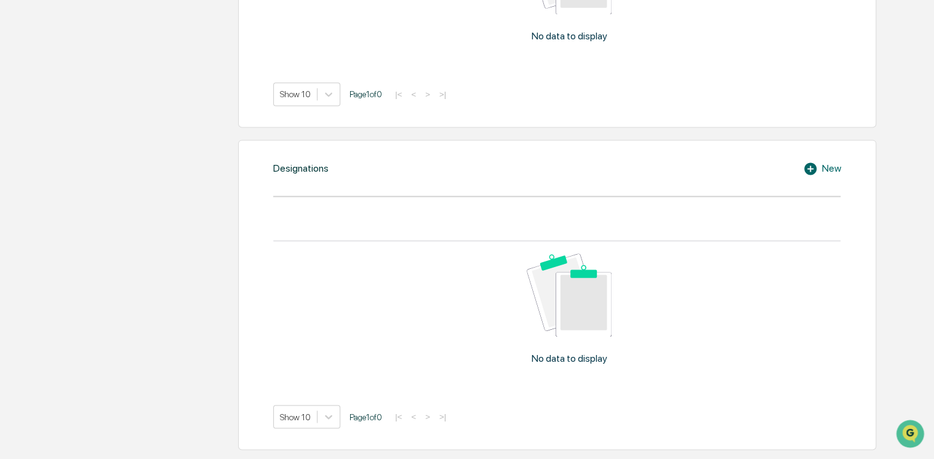
scroll to position [740, 0]
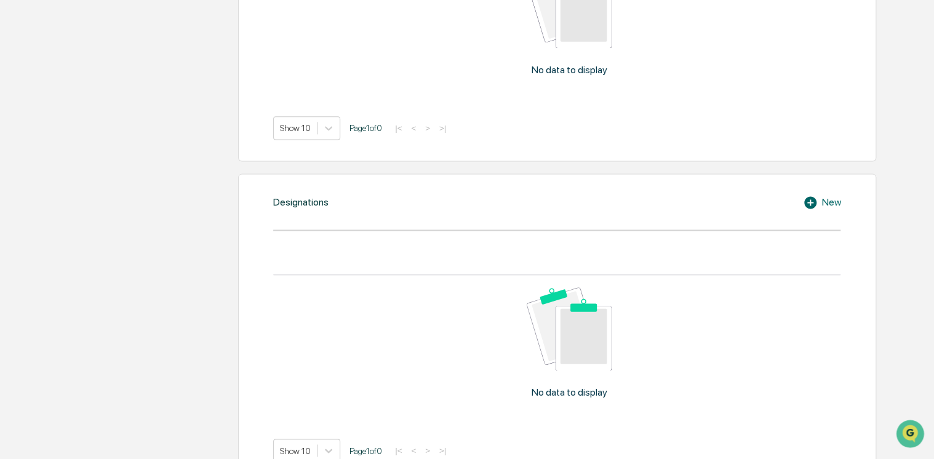
click at [593, 204] on div "New" at bounding box center [822, 202] width 38 height 15
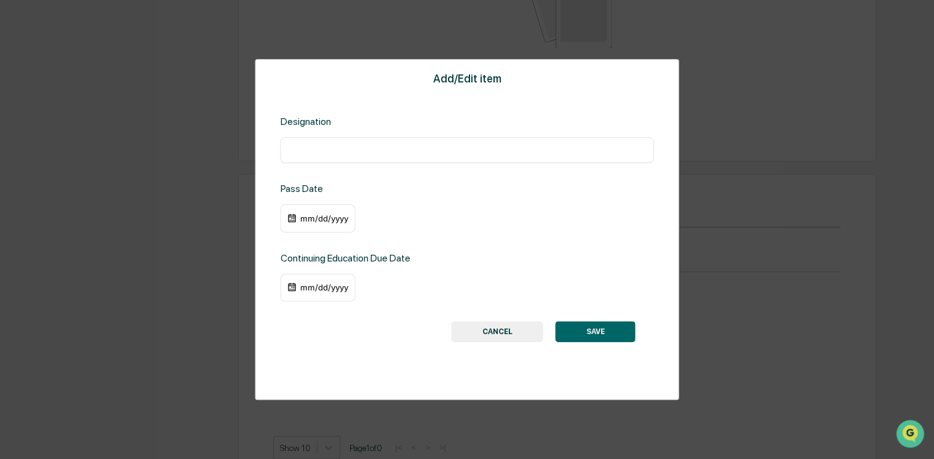
click at [356, 147] on input "text" at bounding box center [466, 150] width 355 height 12
type input "**********"
drag, startPoint x: 331, startPoint y: 260, endPoint x: 326, endPoint y: 225, distance: 34.9
click at [326, 225] on div "**********" at bounding box center [467, 229] width 424 height 341
click at [325, 223] on div "mm/dd/yyyy" at bounding box center [317, 218] width 75 height 28
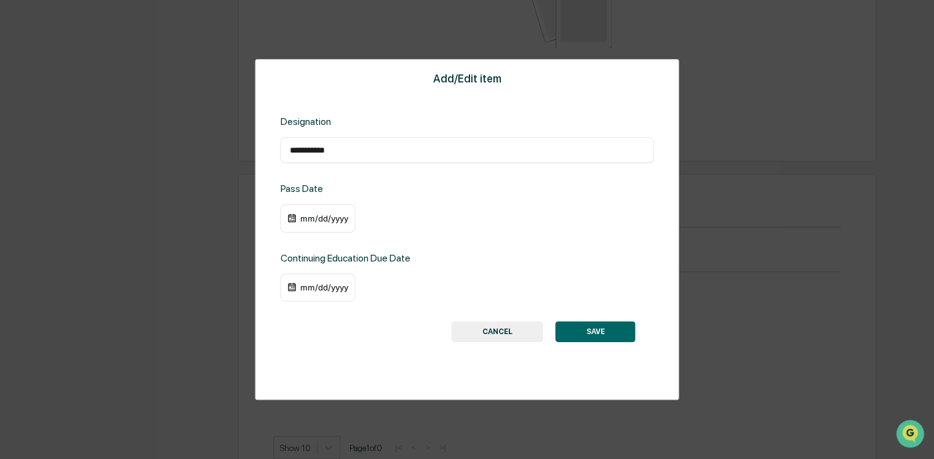
click at [306, 220] on div "mm/dd/yyyy" at bounding box center [323, 218] width 49 height 10
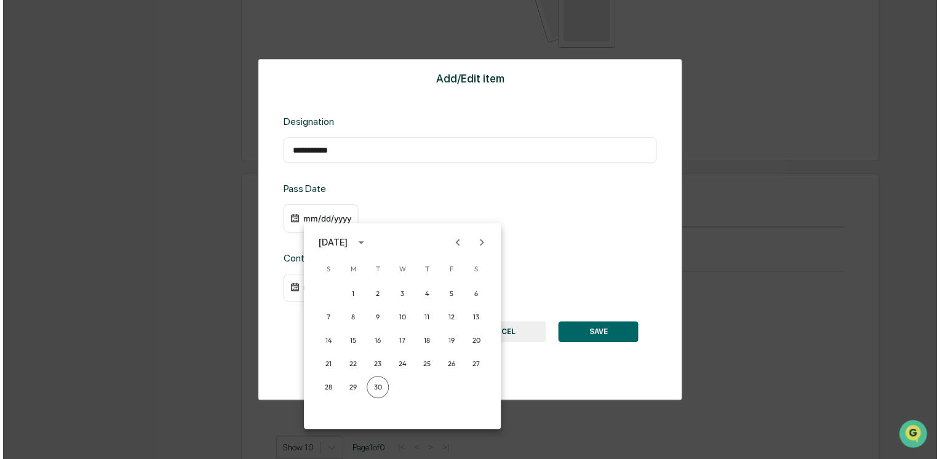
scroll to position [742, 0]
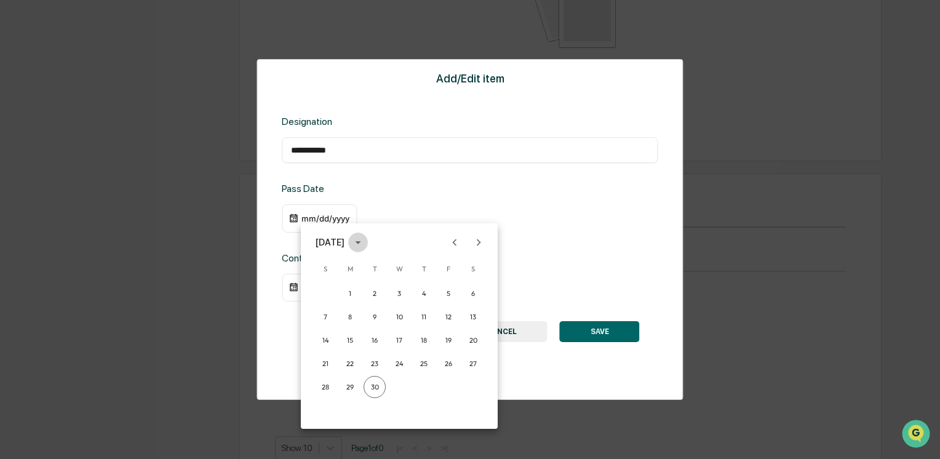
click at [365, 237] on icon "calendar view is open, switch to year view" at bounding box center [358, 243] width 14 height 14
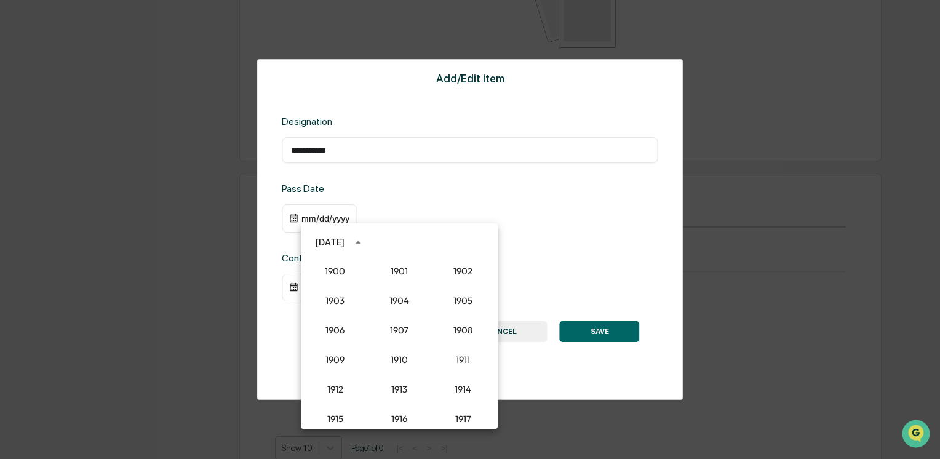
scroll to position [1139, 0]
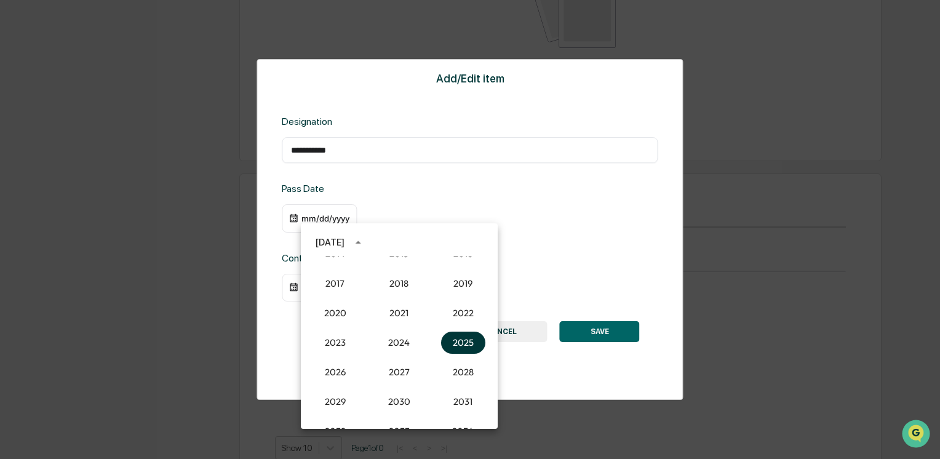
click at [454, 341] on button "2025" at bounding box center [463, 342] width 44 height 22
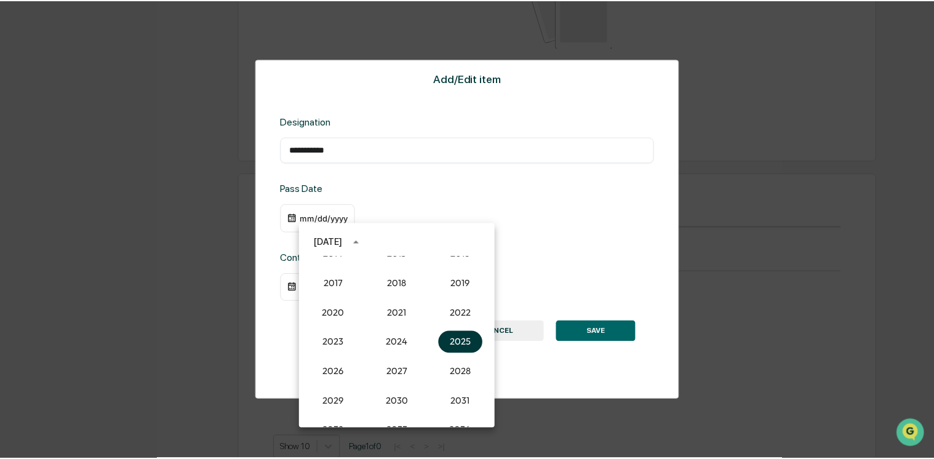
scroll to position [740, 0]
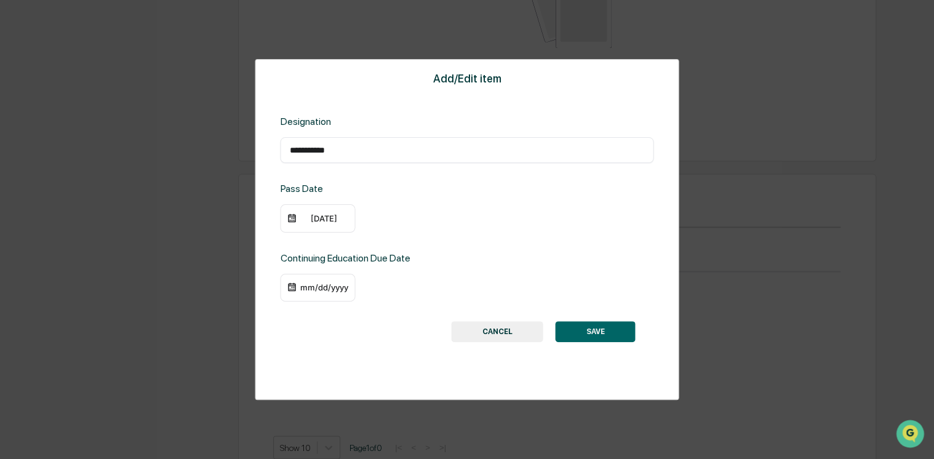
click at [317, 233] on div "**********" at bounding box center [467, 229] width 424 height 341
click at [315, 220] on div "[DATE]" at bounding box center [323, 218] width 49 height 10
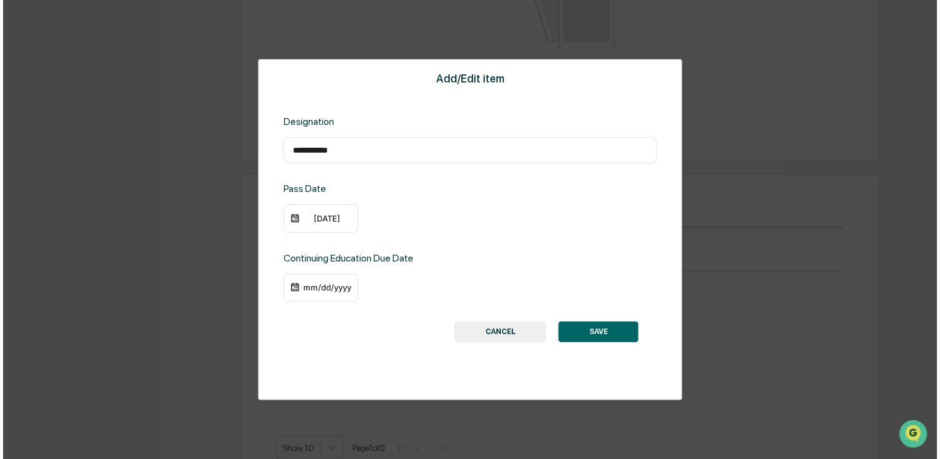
scroll to position [742, 0]
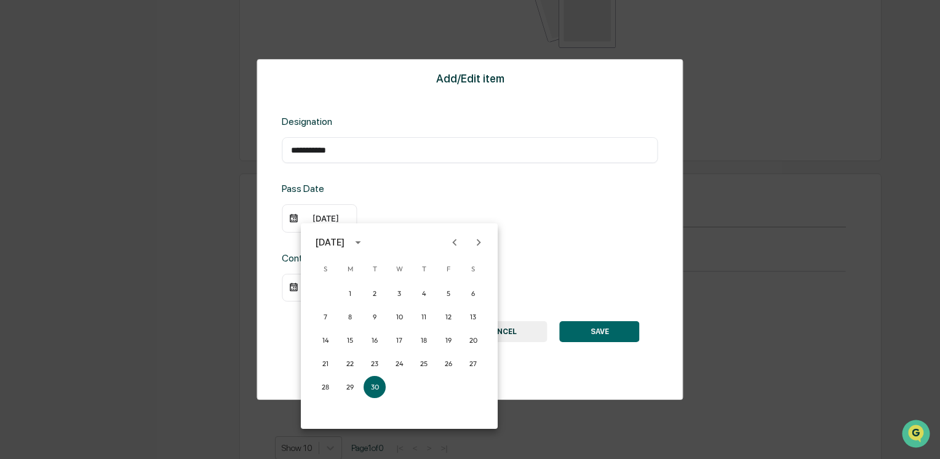
click at [453, 245] on icon "Previous month" at bounding box center [455, 243] width 14 height 14
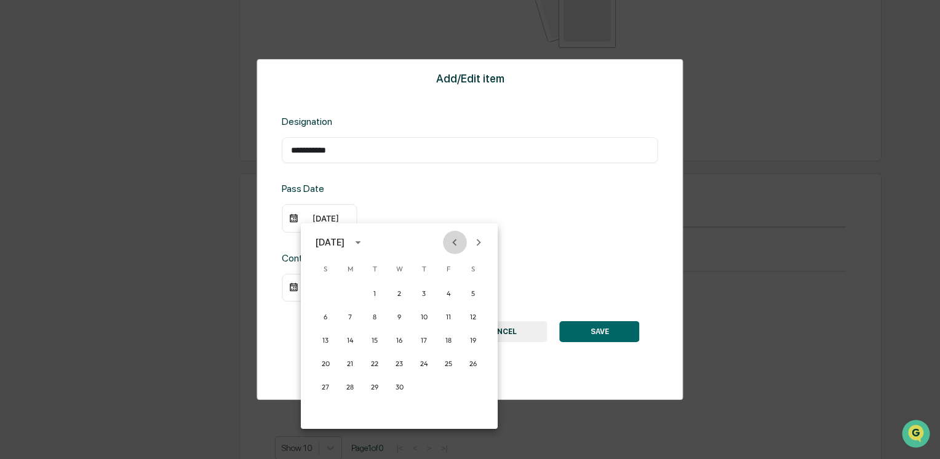
click at [453, 245] on icon "Previous month" at bounding box center [455, 243] width 14 height 14
click at [445, 360] on button "24" at bounding box center [448, 363] width 22 height 22
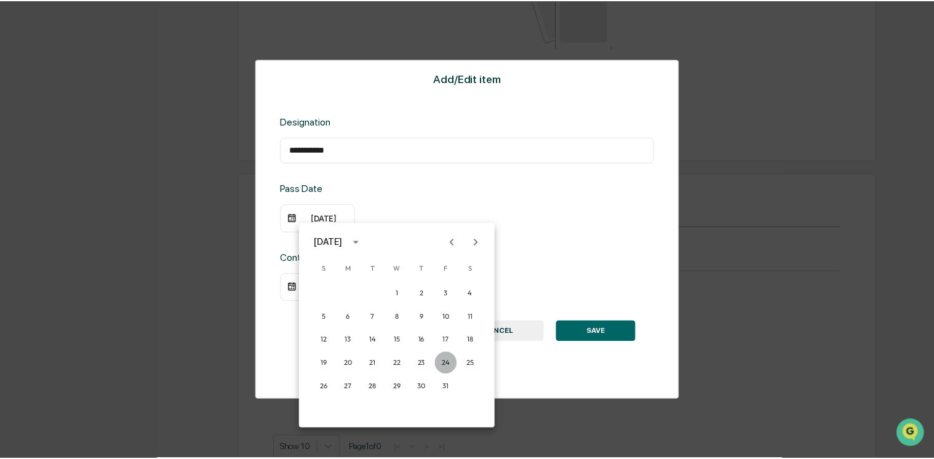
scroll to position [740, 0]
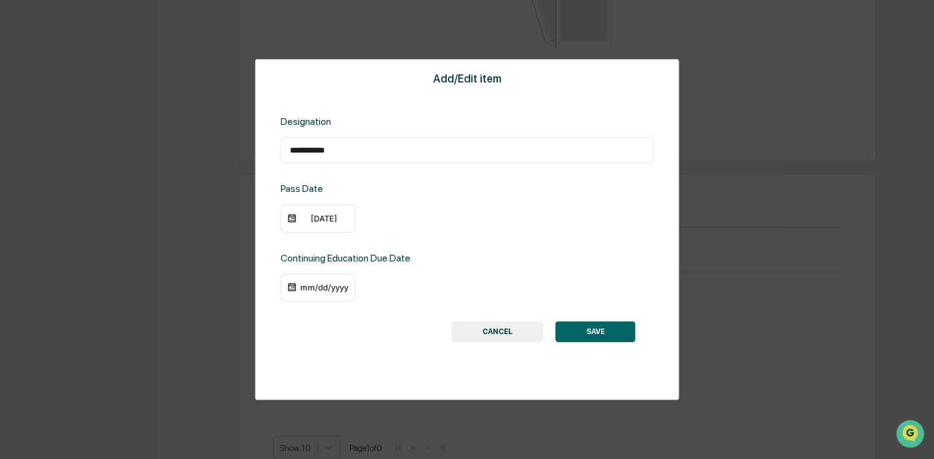
click at [326, 290] on div "mm/dd/yyyy" at bounding box center [323, 287] width 49 height 10
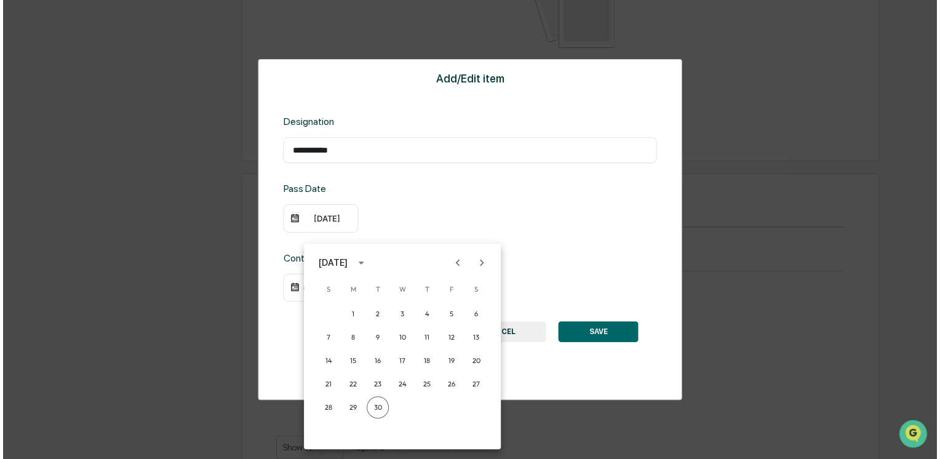
scroll to position [742, 0]
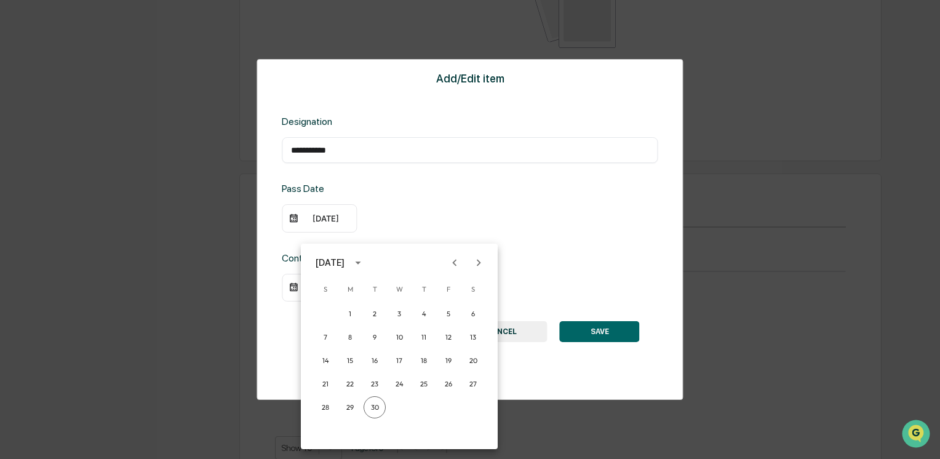
click at [344, 257] on div "[DATE]" at bounding box center [330, 263] width 29 height 14
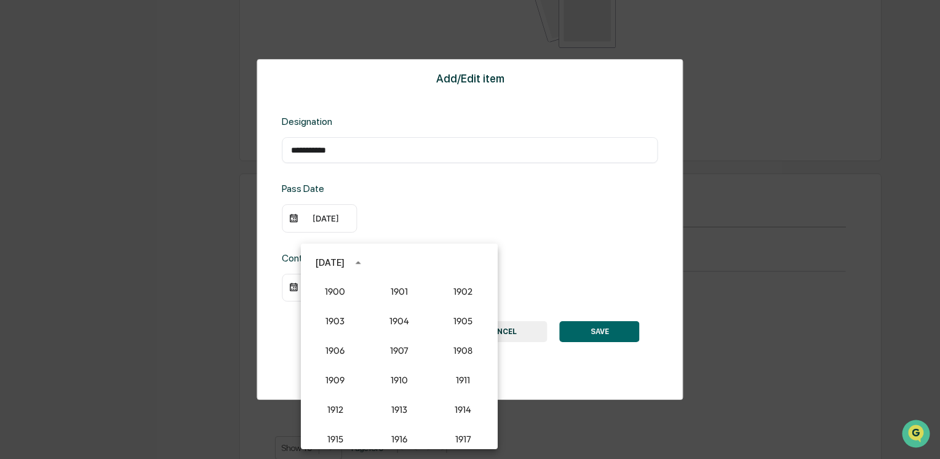
scroll to position [1139, 0]
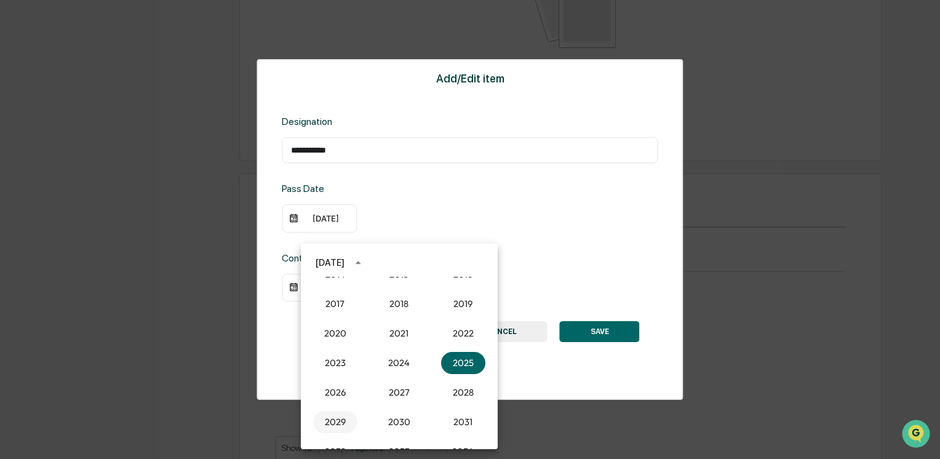
click at [334, 419] on button "2029" at bounding box center [335, 422] width 44 height 22
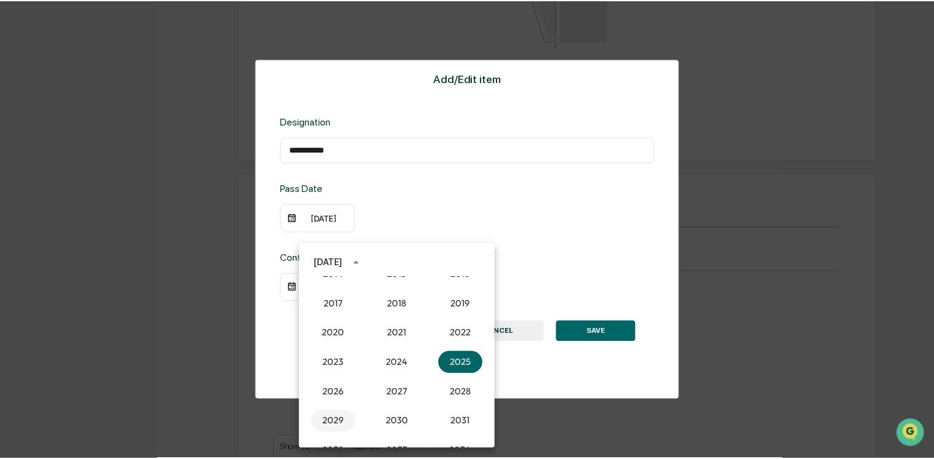
scroll to position [740, 0]
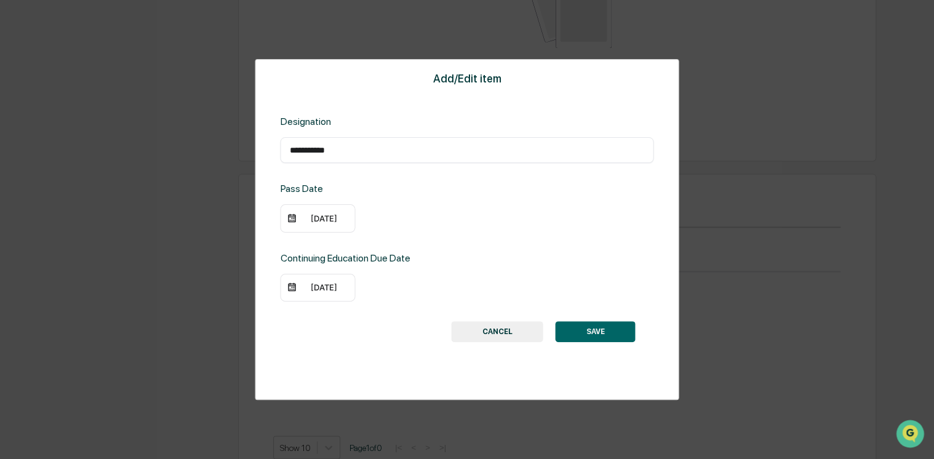
click at [315, 290] on div "[DATE]" at bounding box center [323, 287] width 49 height 10
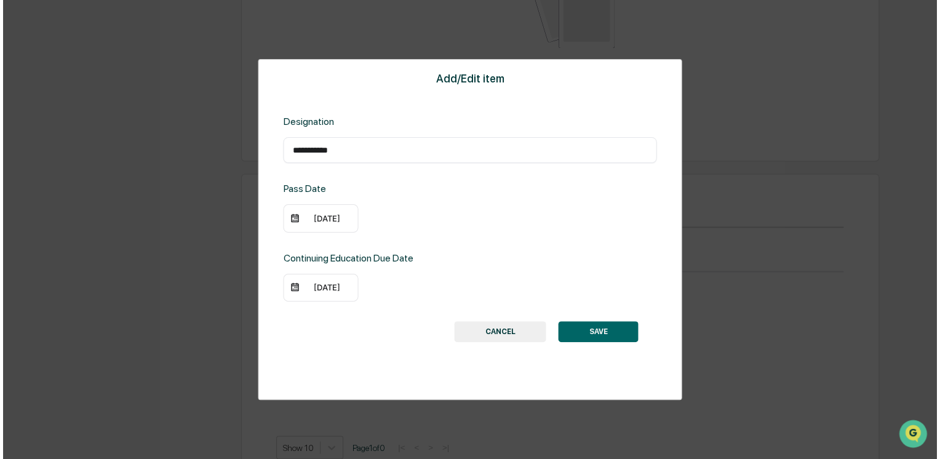
scroll to position [742, 0]
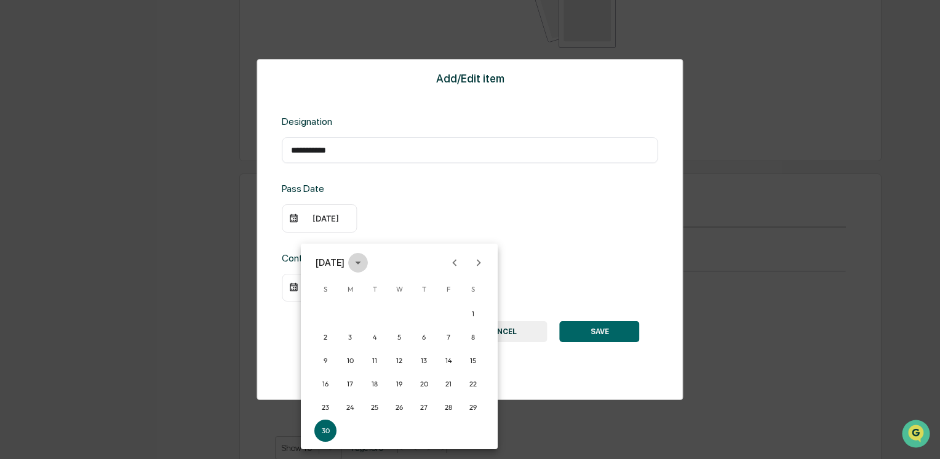
click at [365, 260] on icon "calendar view is open, switch to year view" at bounding box center [358, 263] width 14 height 14
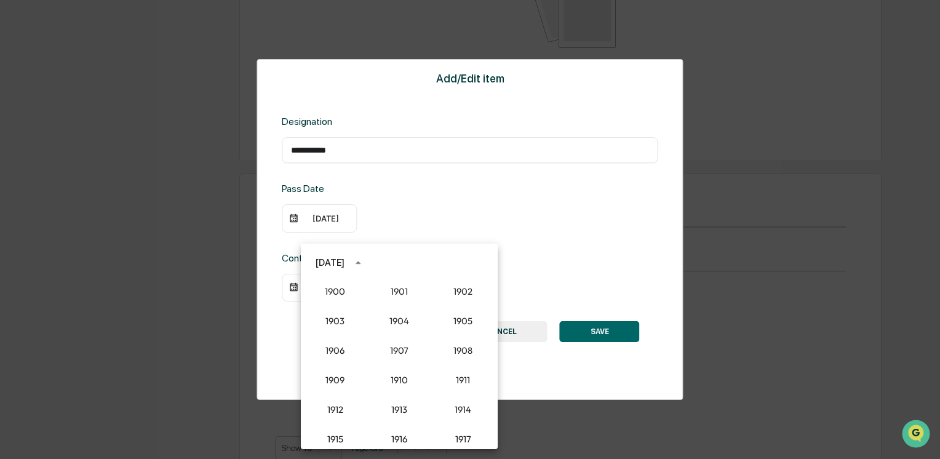
scroll to position [1198, 0]
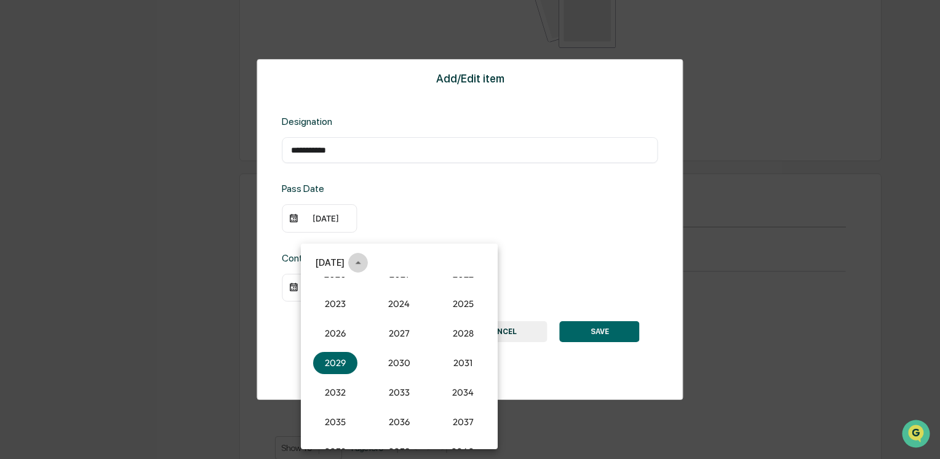
click at [365, 260] on icon "year view is open, switch to calendar view" at bounding box center [358, 263] width 14 height 14
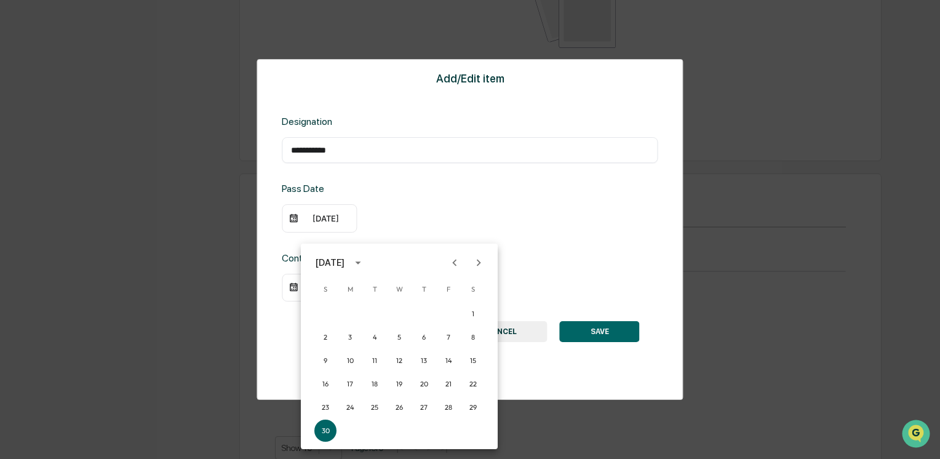
click at [333, 265] on div "[DATE]" at bounding box center [330, 263] width 29 height 14
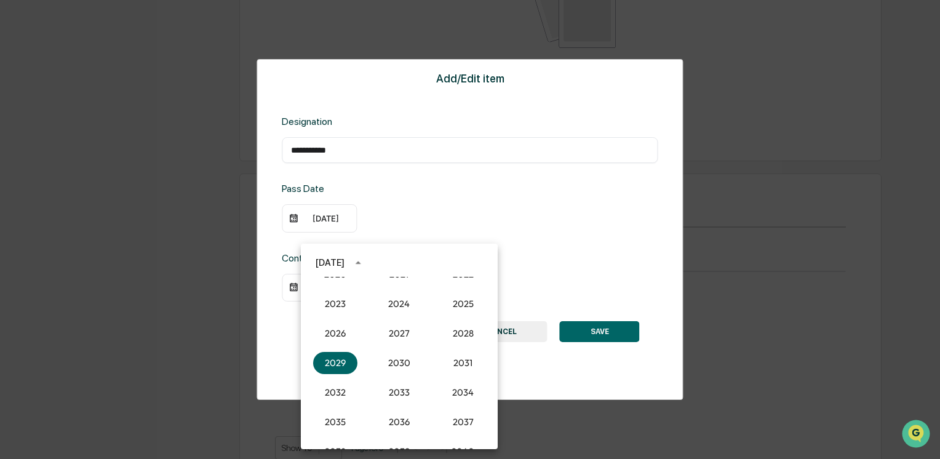
click at [333, 265] on div "[DATE]" at bounding box center [330, 263] width 29 height 14
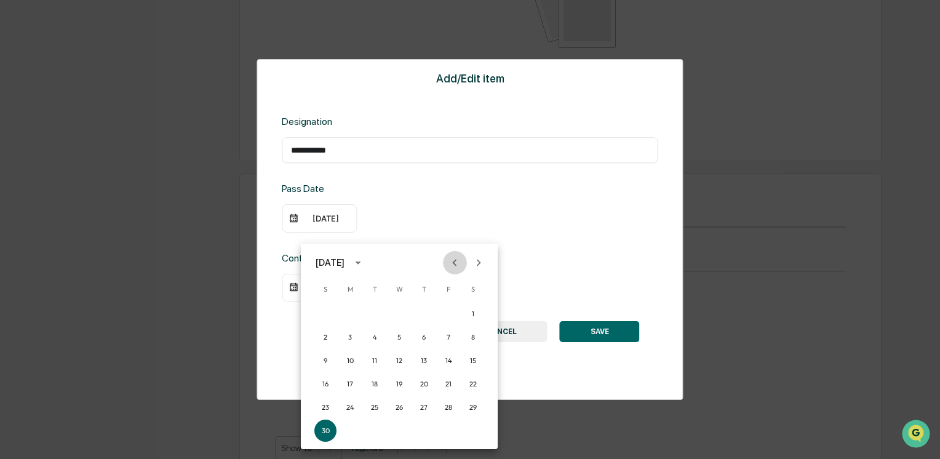
click at [456, 262] on icon "Previous month" at bounding box center [455, 263] width 14 height 14
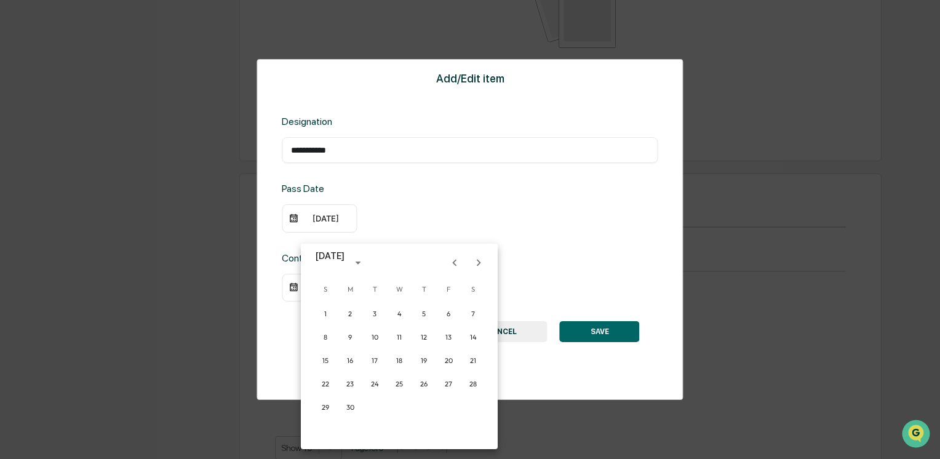
click at [456, 262] on icon "Previous month" at bounding box center [455, 263] width 14 height 14
click at [479, 264] on icon "Next month" at bounding box center [479, 263] width 14 height 14
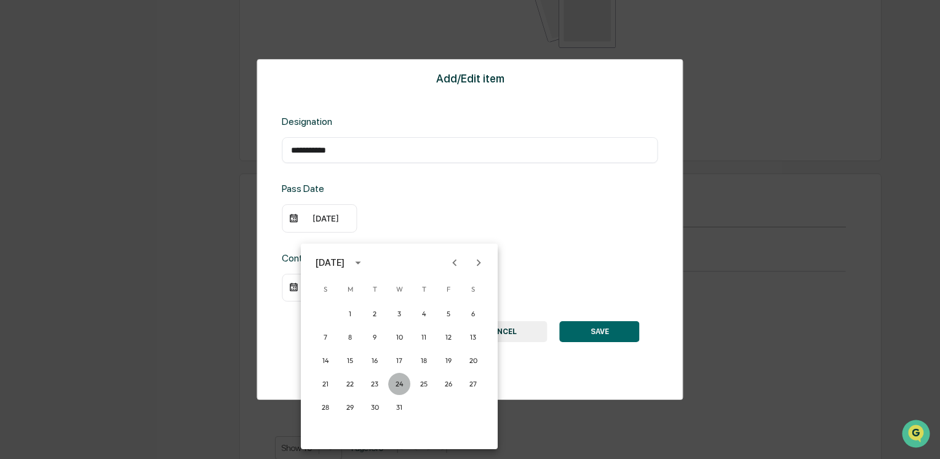
click at [399, 383] on button "24" at bounding box center [399, 384] width 22 height 22
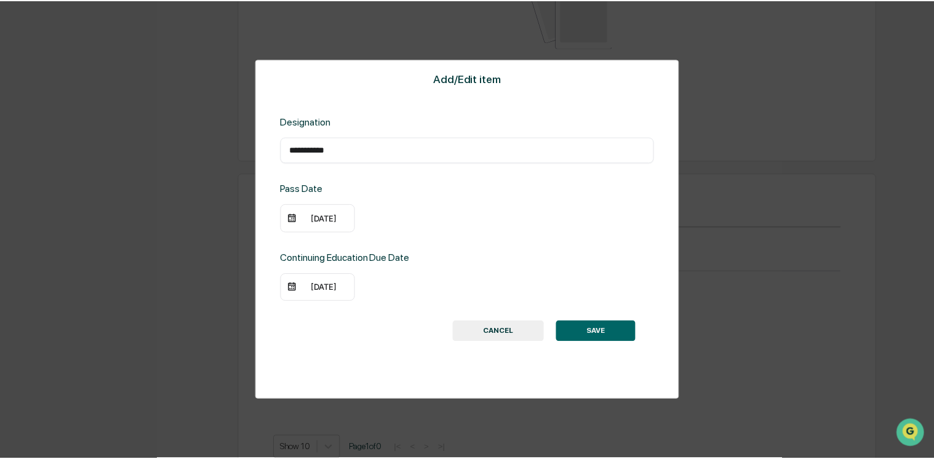
scroll to position [740, 0]
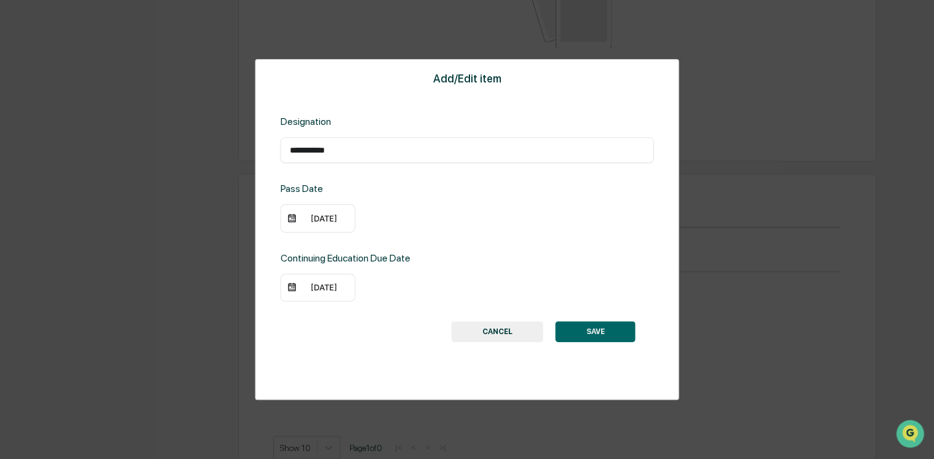
click at [593, 327] on button "SAVE" at bounding box center [595, 331] width 80 height 21
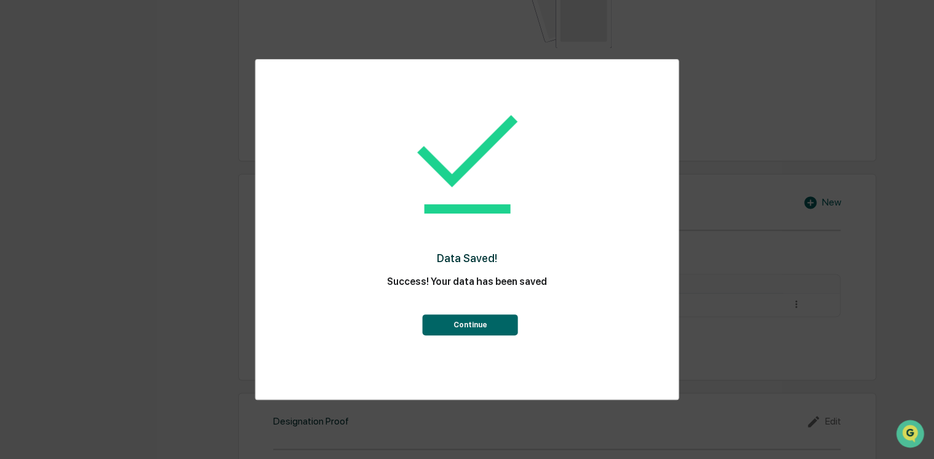
click at [457, 321] on button "Continue" at bounding box center [470, 324] width 95 height 21
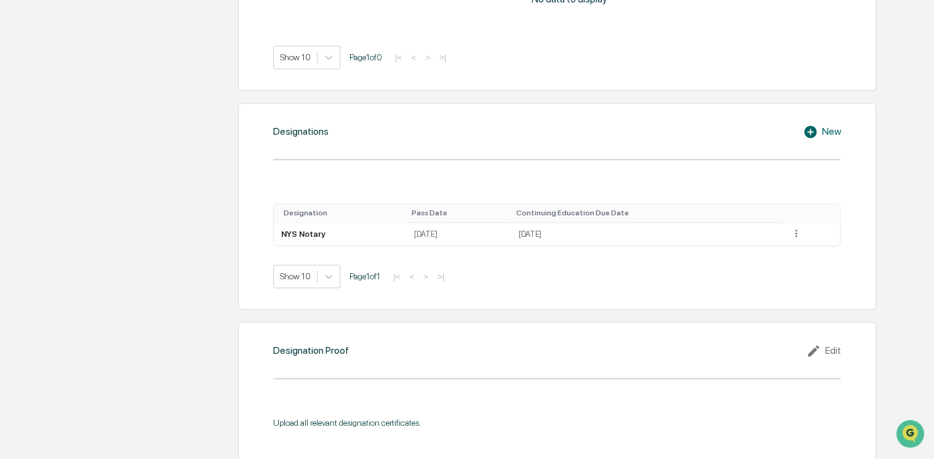
scroll to position [996, 0]
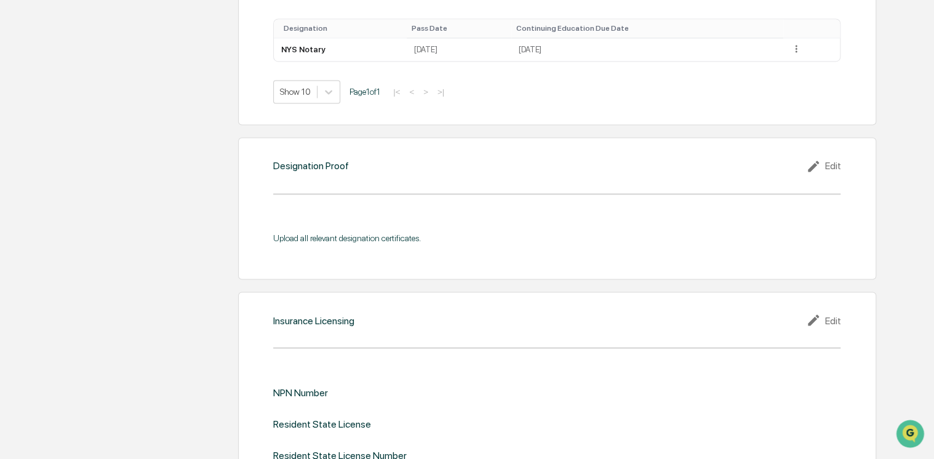
click at [593, 166] on div "Edit" at bounding box center [823, 166] width 34 height 15
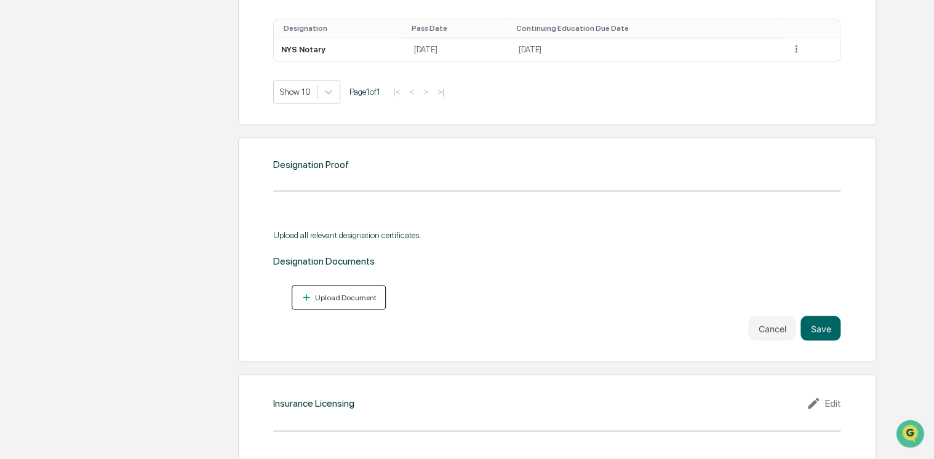
click at [337, 296] on div "Upload Document" at bounding box center [344, 297] width 64 height 9
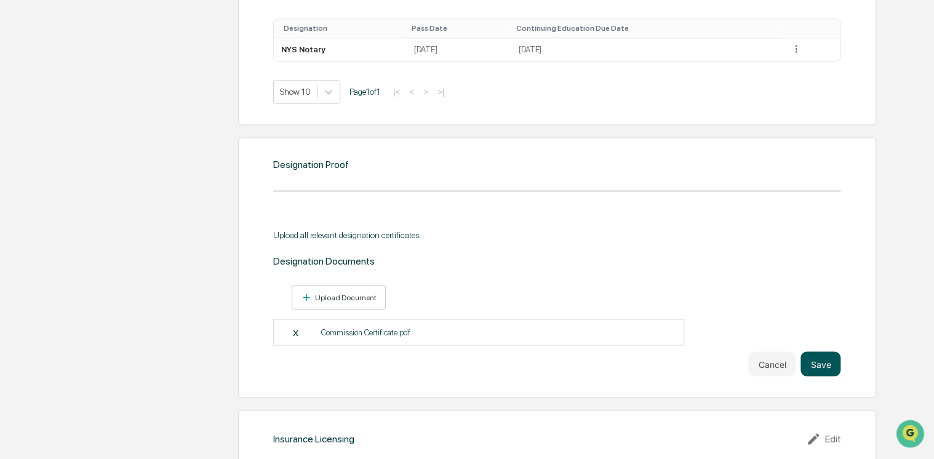
click at [593, 362] on button "Save" at bounding box center [820, 363] width 40 height 25
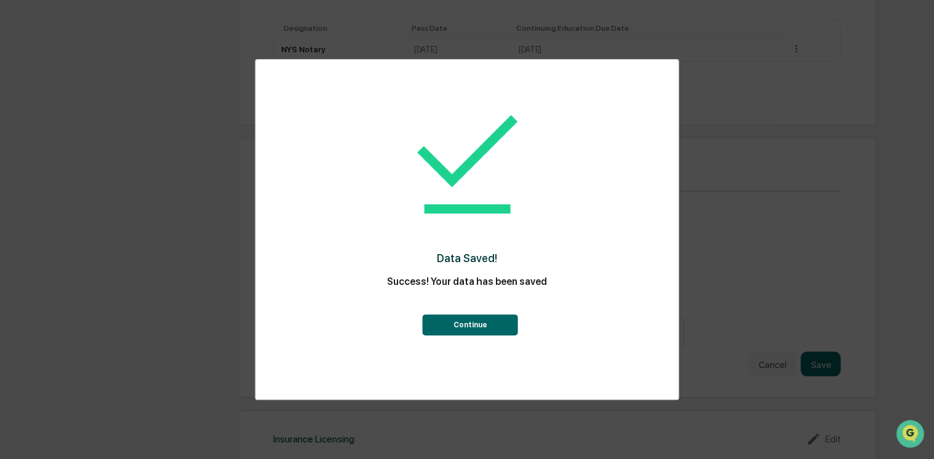
click at [456, 319] on button "Continue" at bounding box center [470, 324] width 95 height 21
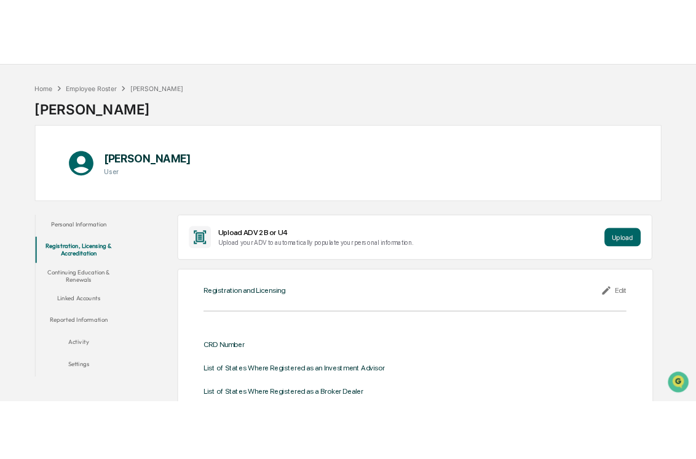
scroll to position [0, 0]
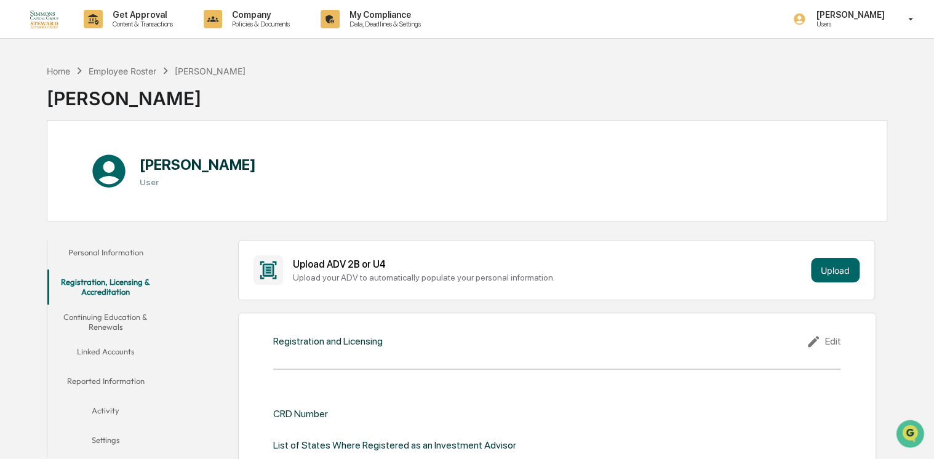
click at [593, 90] on div "Home Employee Roster [PERSON_NAME] [PERSON_NAME]" at bounding box center [467, 89] width 840 height 62
